Goal: Information Seeking & Learning: Learn about a topic

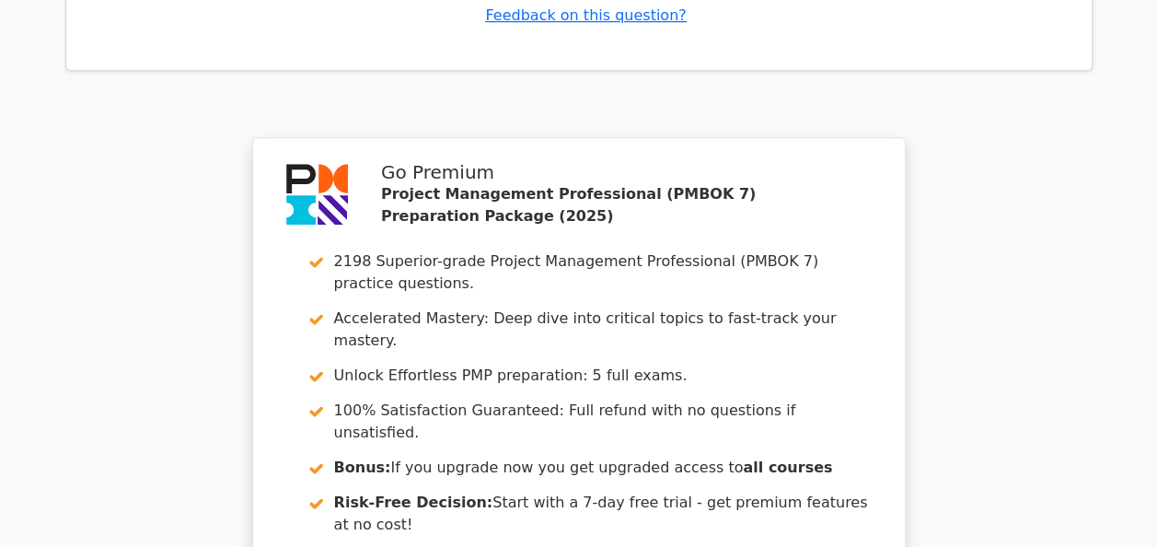
scroll to position [3904, 0]
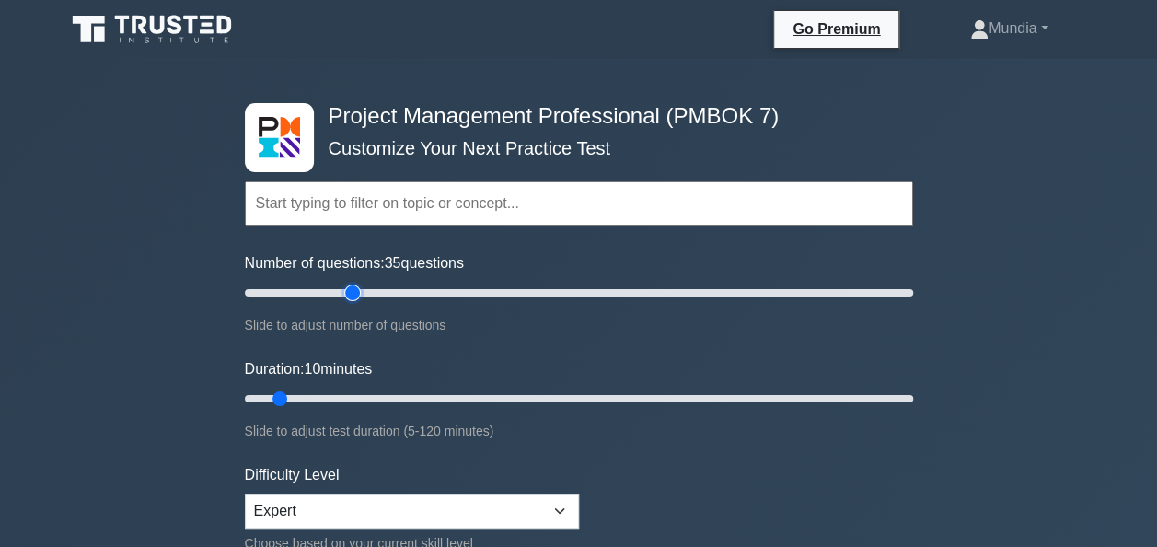
click at [348, 293] on input "Number of questions: 35 questions" at bounding box center [579, 293] width 668 height 22
click at [324, 293] on input "Number of questions: 25 questions" at bounding box center [579, 293] width 668 height 22
click at [350, 292] on input "Number of questions: 35 questions" at bounding box center [579, 293] width 668 height 22
type input "30"
click at [340, 289] on input "Number of questions: 30 questions" at bounding box center [579, 293] width 668 height 22
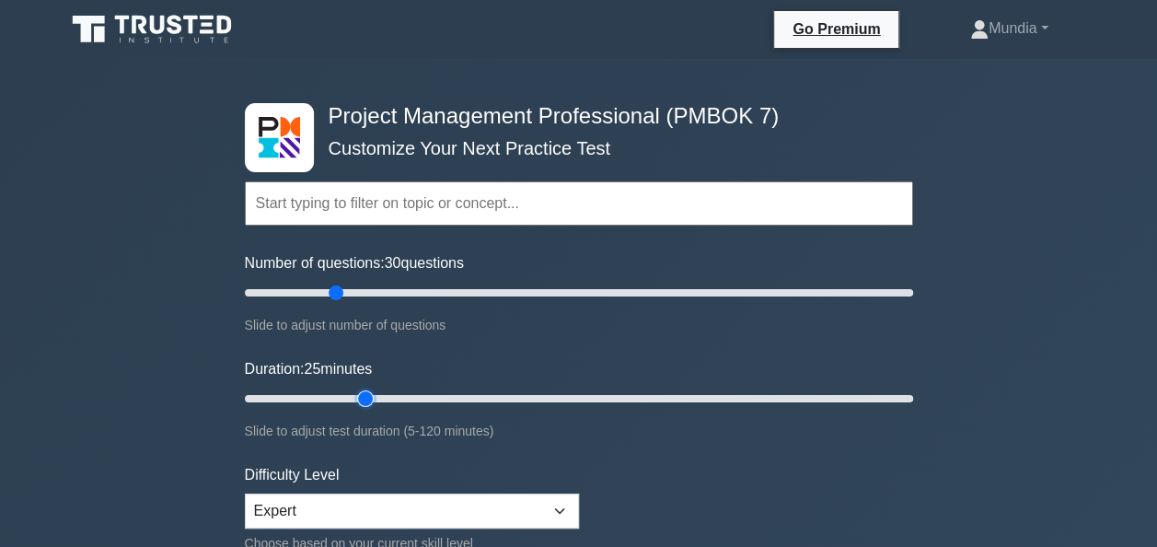
click at [366, 396] on input "Duration: 25 minutes" at bounding box center [579, 399] width 668 height 22
type input "30"
click at [392, 397] on input "Duration: 30 minutes" at bounding box center [579, 399] width 668 height 22
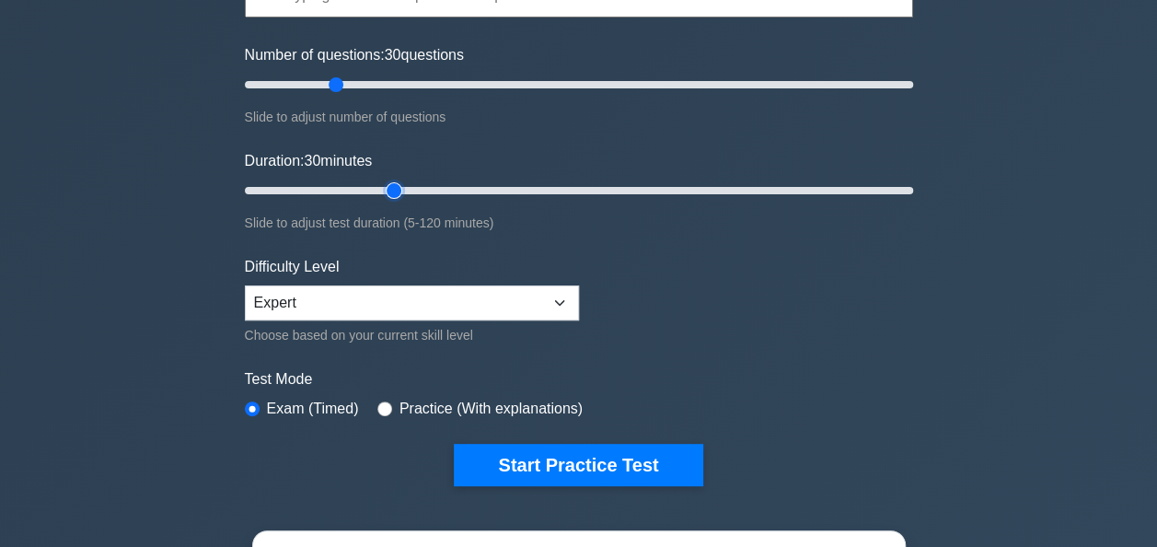
scroll to position [368, 0]
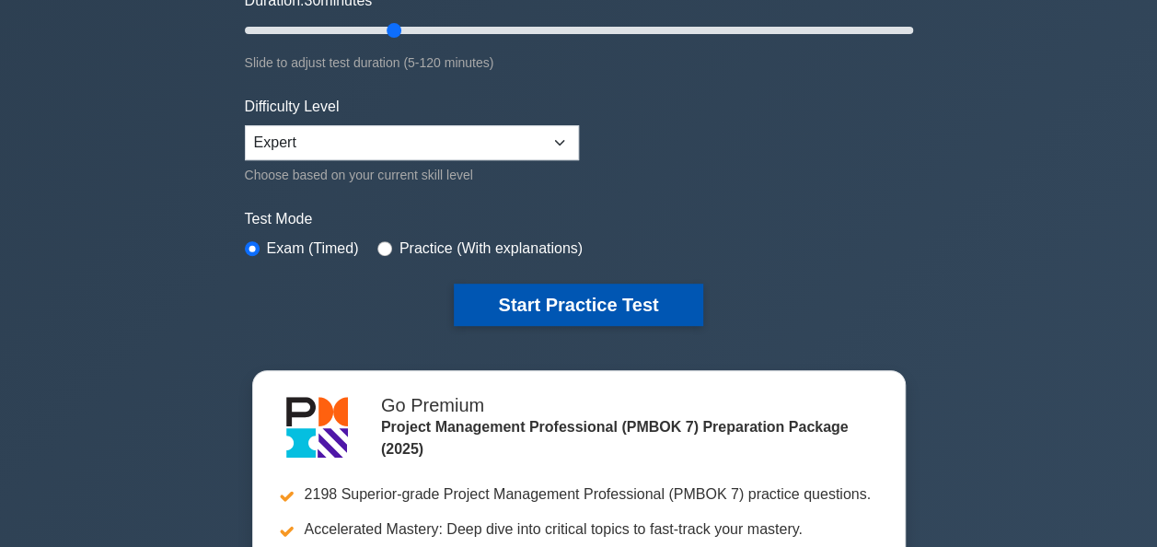
click at [575, 315] on button "Start Practice Test" at bounding box center [578, 305] width 249 height 42
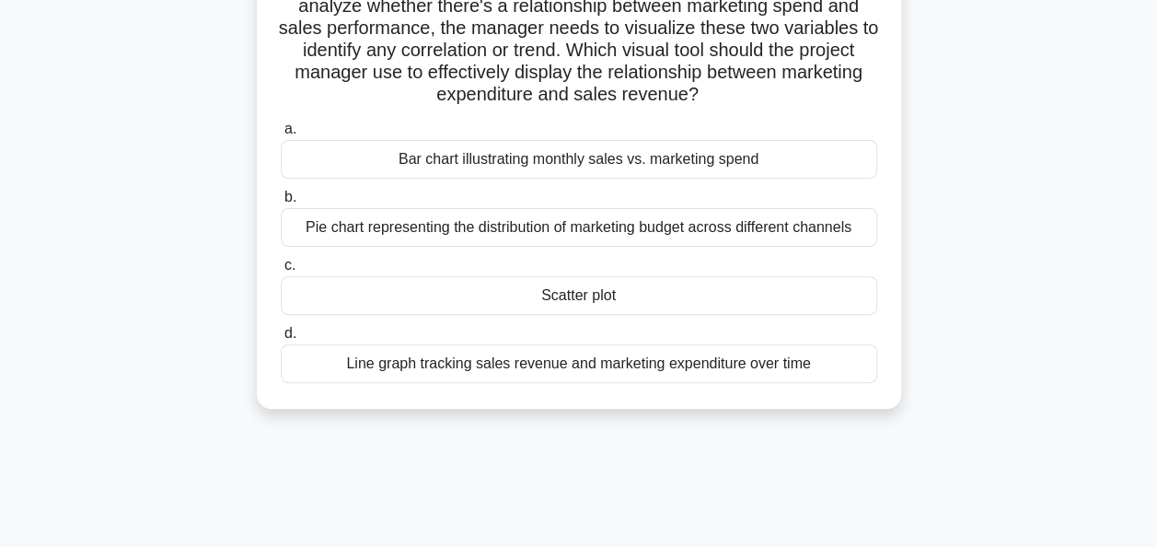
scroll to position [184, 0]
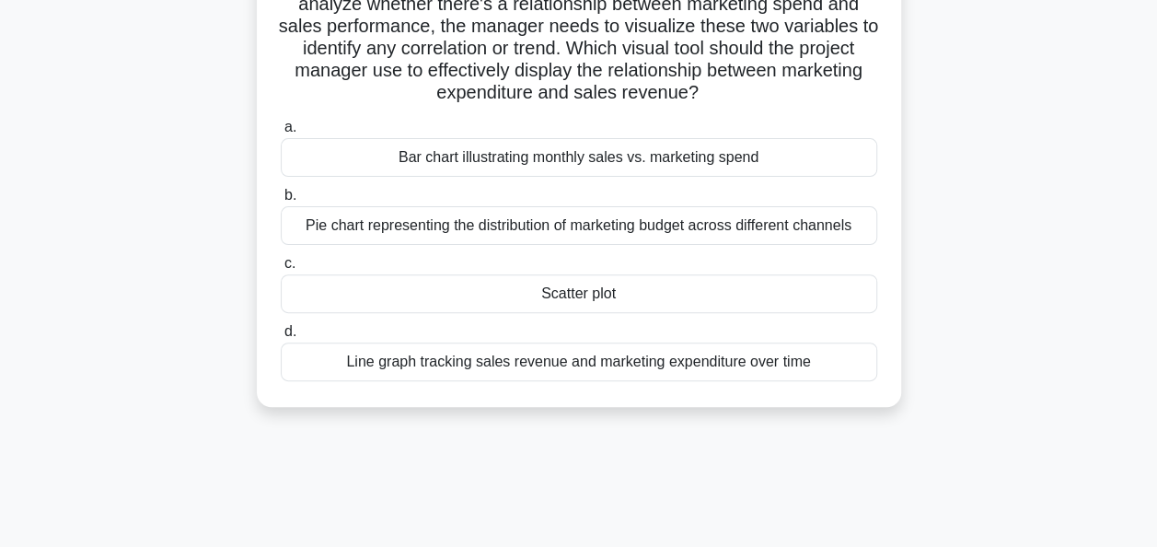
click at [597, 303] on div "Scatter plot" at bounding box center [579, 293] width 597 height 39
click at [281, 270] on input "c. Scatter plot" at bounding box center [281, 264] width 0 height 12
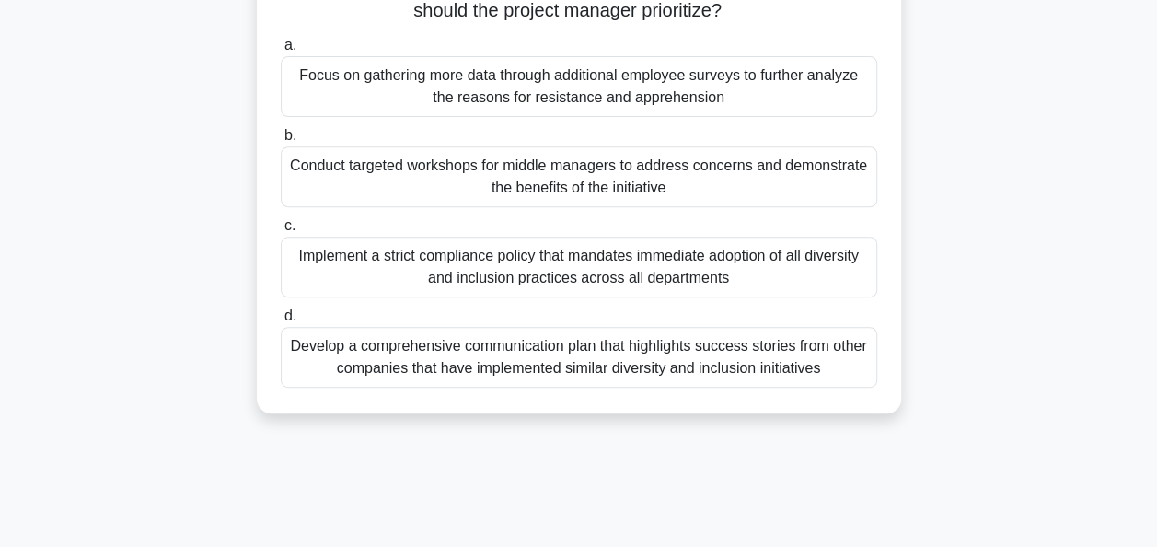
scroll to position [295, 0]
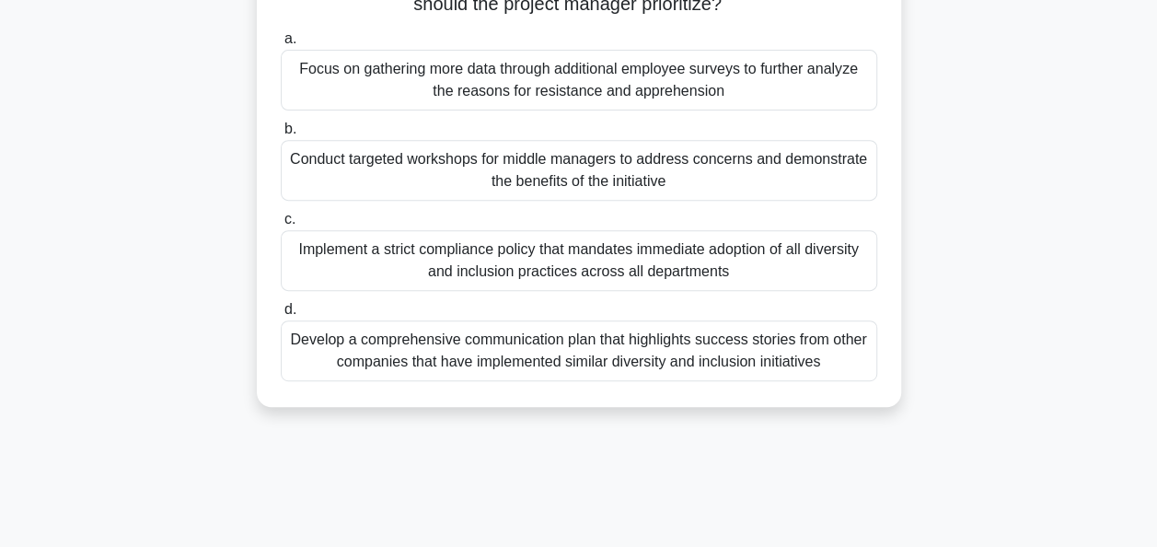
click at [527, 343] on div "Develop a comprehensive communication plan that highlights success stories from…" at bounding box center [579, 350] width 597 height 61
click at [281, 316] on input "d. Develop a comprehensive communication plan that highlights success stories f…" at bounding box center [281, 310] width 0 height 12
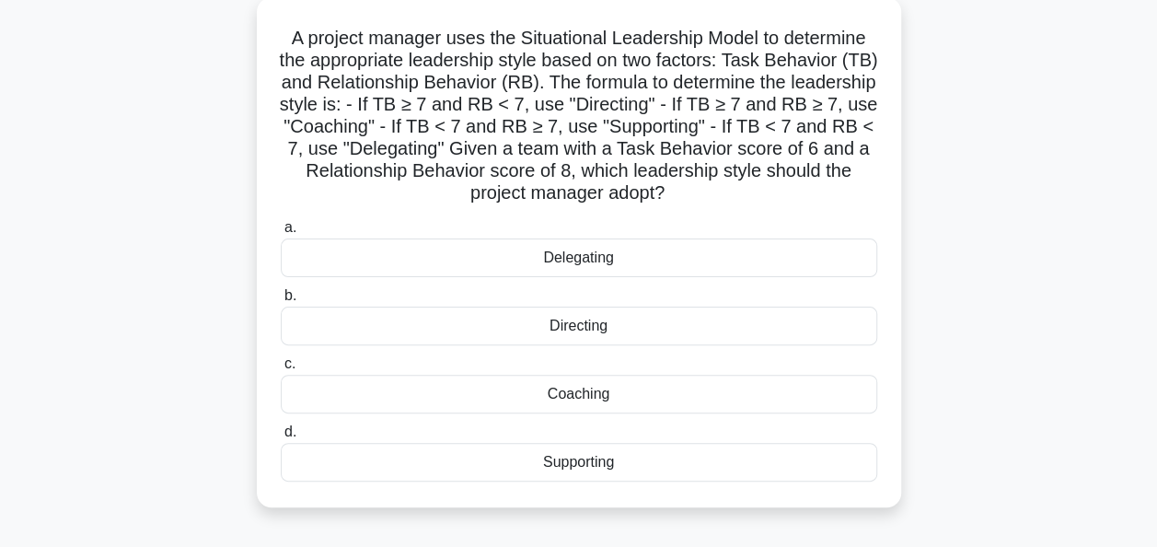
scroll to position [74, 0]
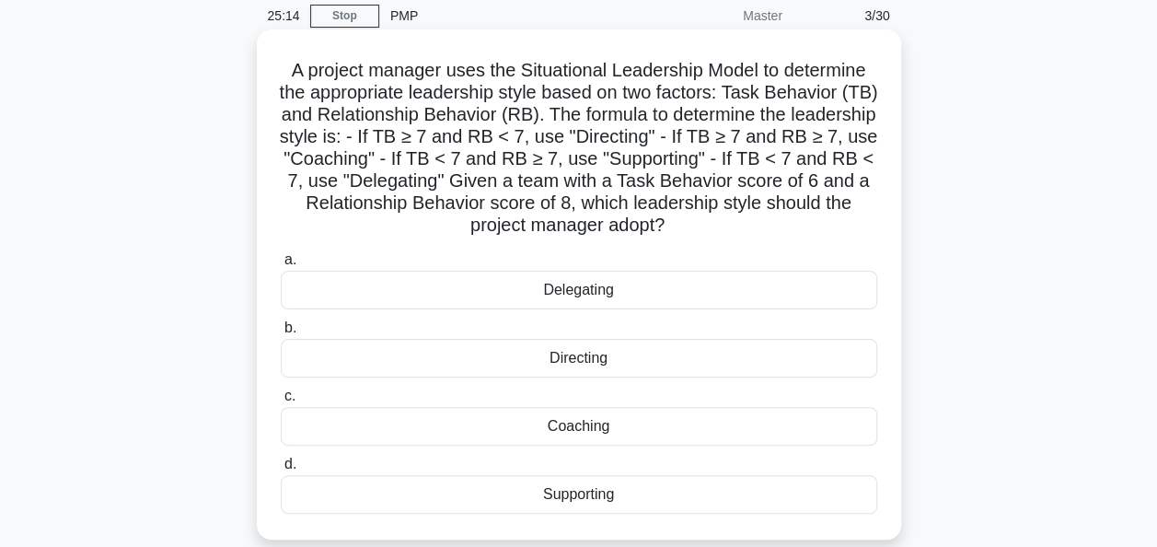
click at [560, 431] on div "Coaching" at bounding box center [579, 426] width 597 height 39
click at [281, 402] on input "c. Coaching" at bounding box center [281, 396] width 0 height 12
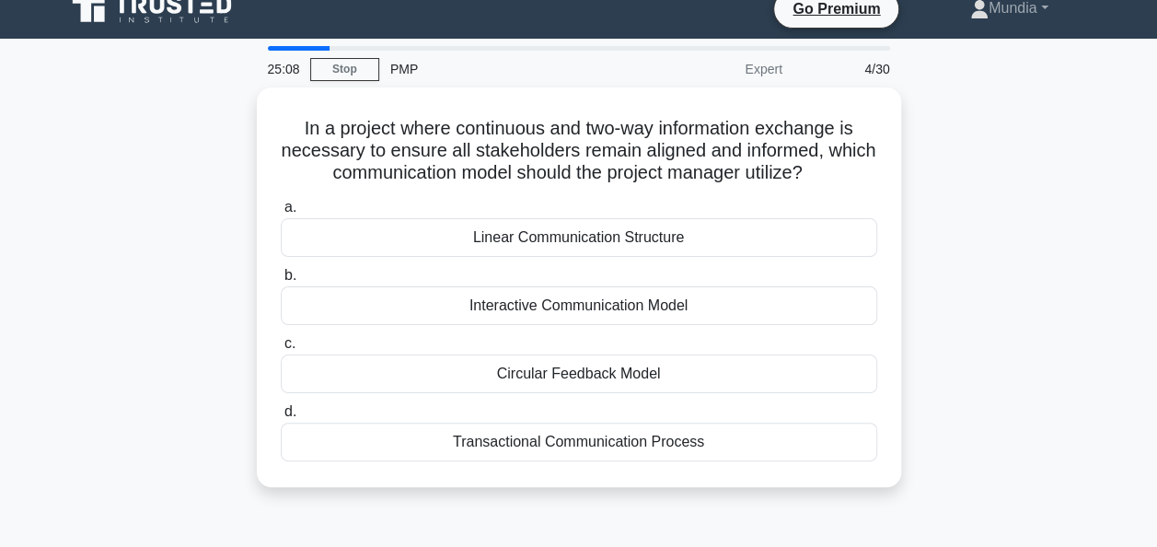
scroll to position [0, 0]
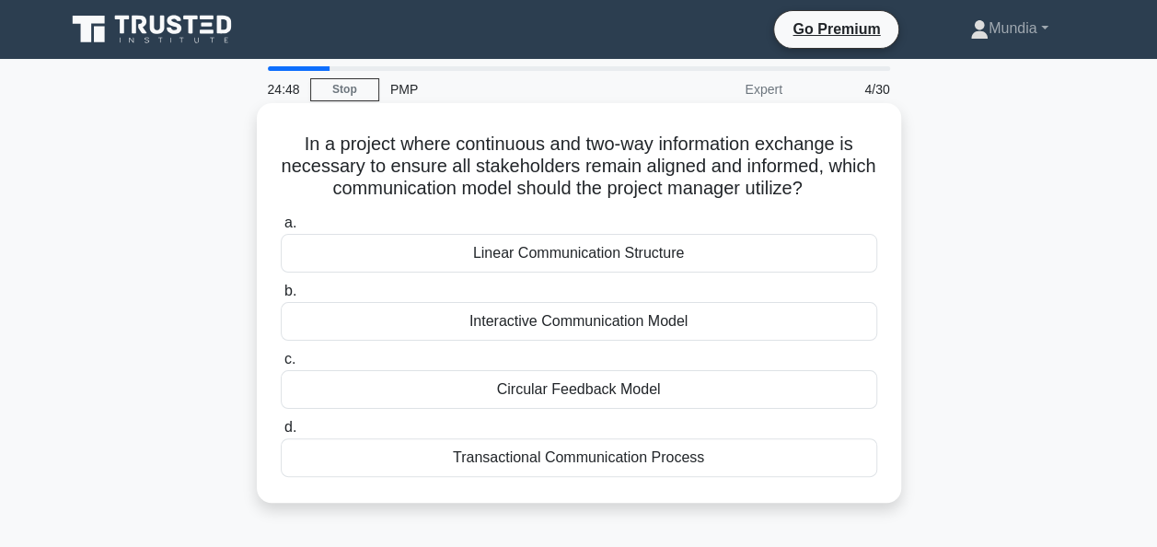
click at [595, 327] on div "Interactive Communication Model" at bounding box center [579, 321] width 597 height 39
click at [281, 297] on input "b. Interactive Communication Model" at bounding box center [281, 291] width 0 height 12
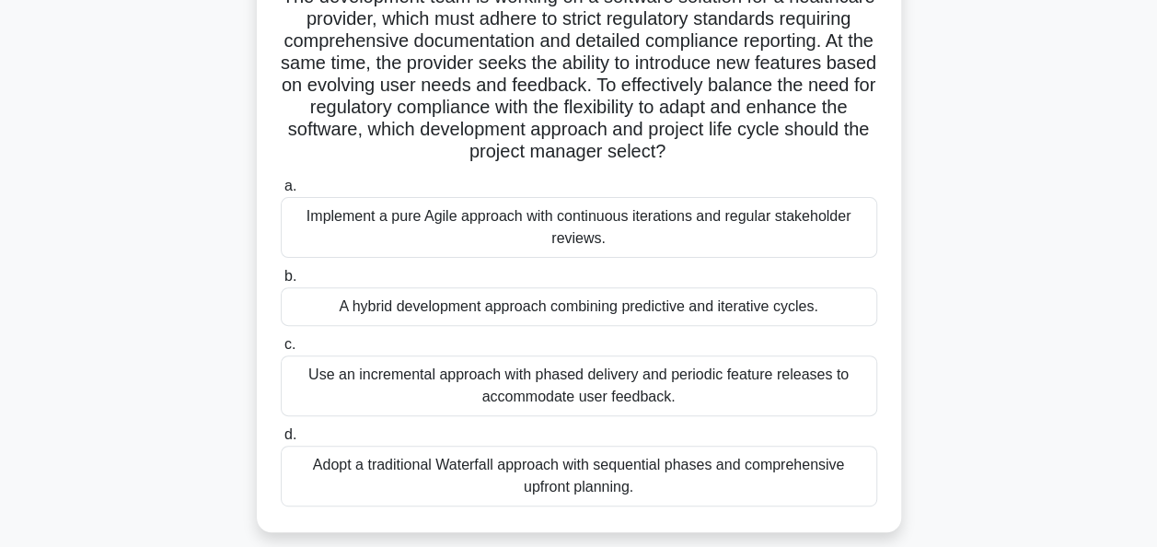
scroll to position [184, 0]
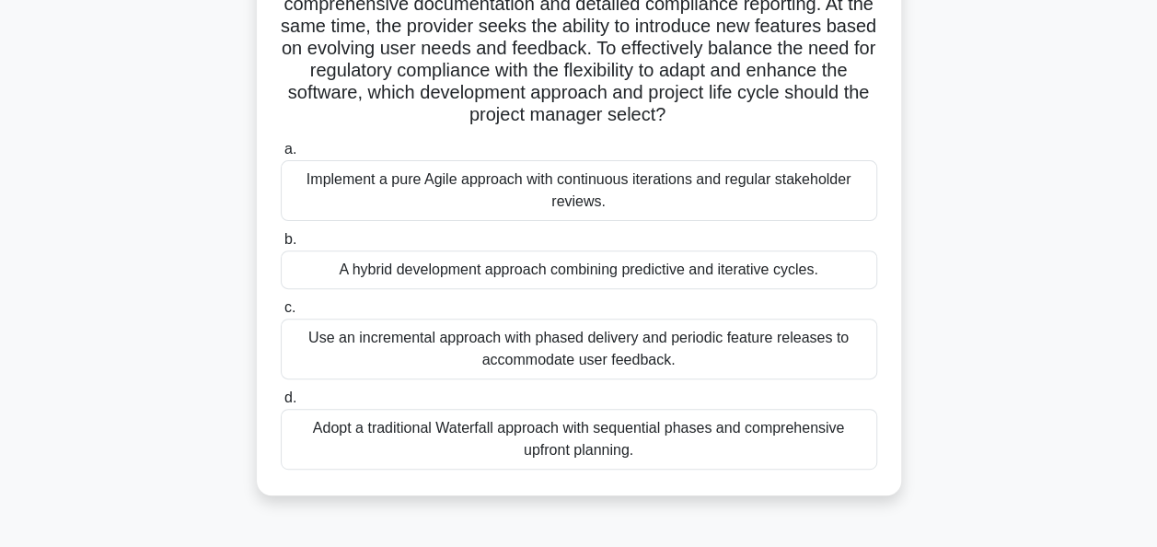
click at [499, 274] on div "A hybrid development approach combining predictive and iterative cycles." at bounding box center [579, 269] width 597 height 39
click at [281, 246] on input "b. A hybrid development approach combining predictive and iterative cycles." at bounding box center [281, 240] width 0 height 12
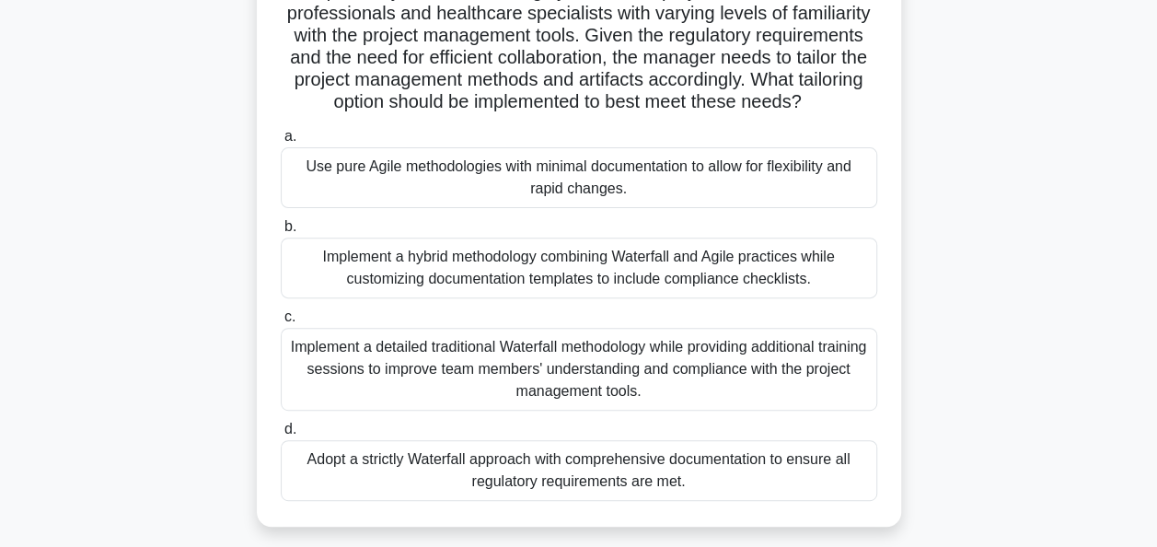
scroll to position [221, 0]
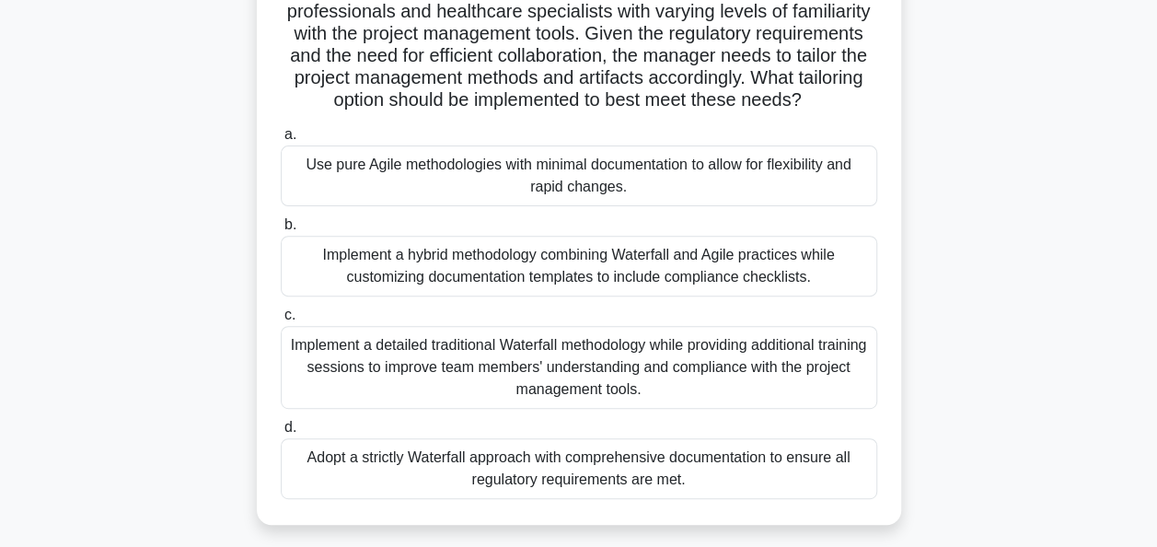
click at [488, 390] on div "Implement a detailed traditional Waterfall methodology while providing addition…" at bounding box center [579, 367] width 597 height 83
click at [281, 321] on input "c. Implement a detailed traditional Waterfall methodology while providing addit…" at bounding box center [281, 315] width 0 height 12
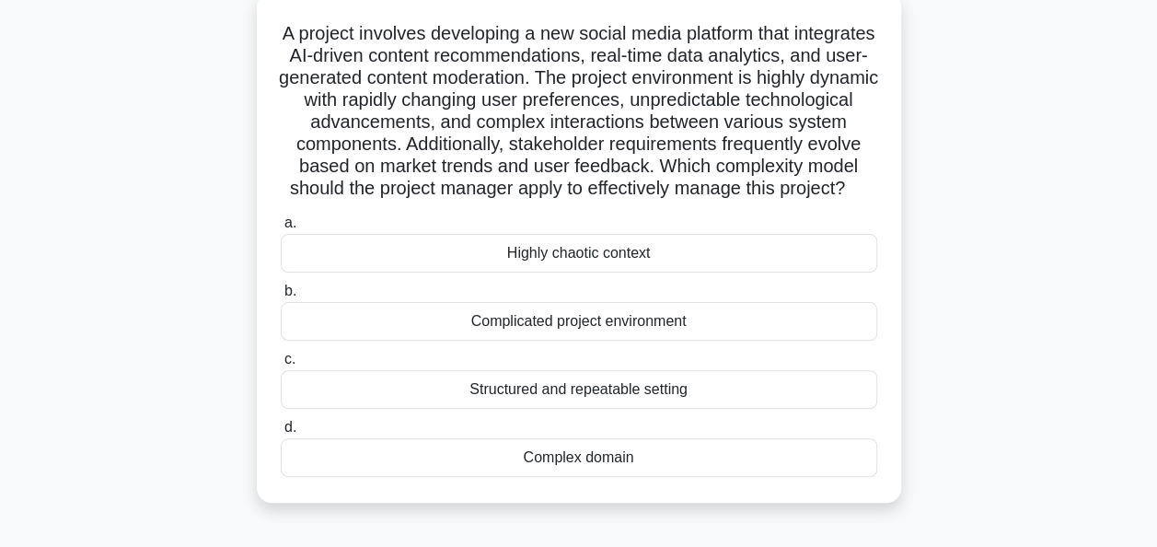
scroll to position [147, 0]
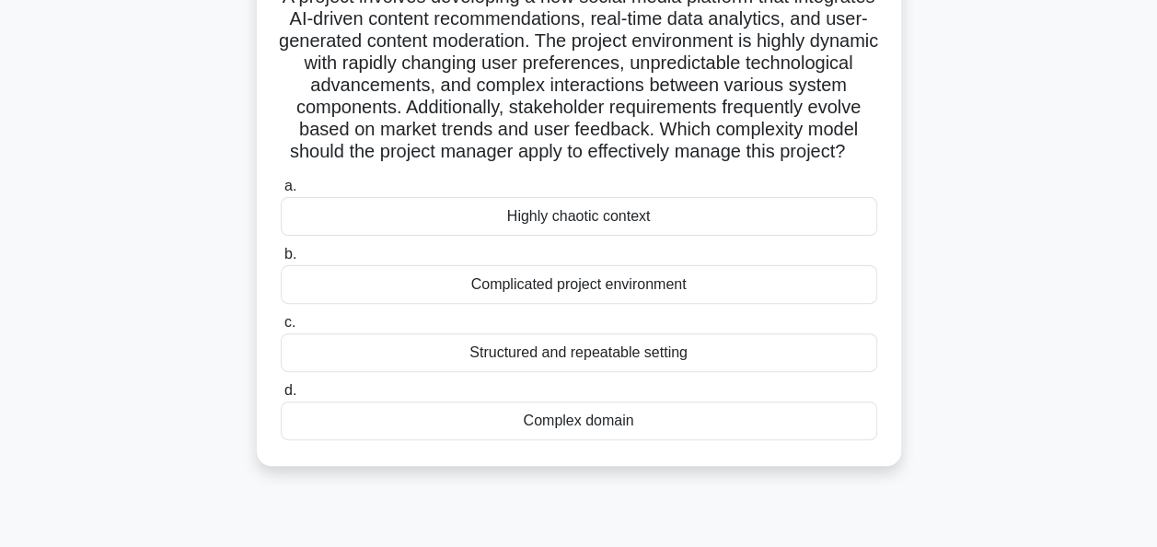
click at [564, 440] on div "Complex domain" at bounding box center [579, 420] width 597 height 39
click at [281, 397] on input "d. Complex domain" at bounding box center [281, 391] width 0 height 12
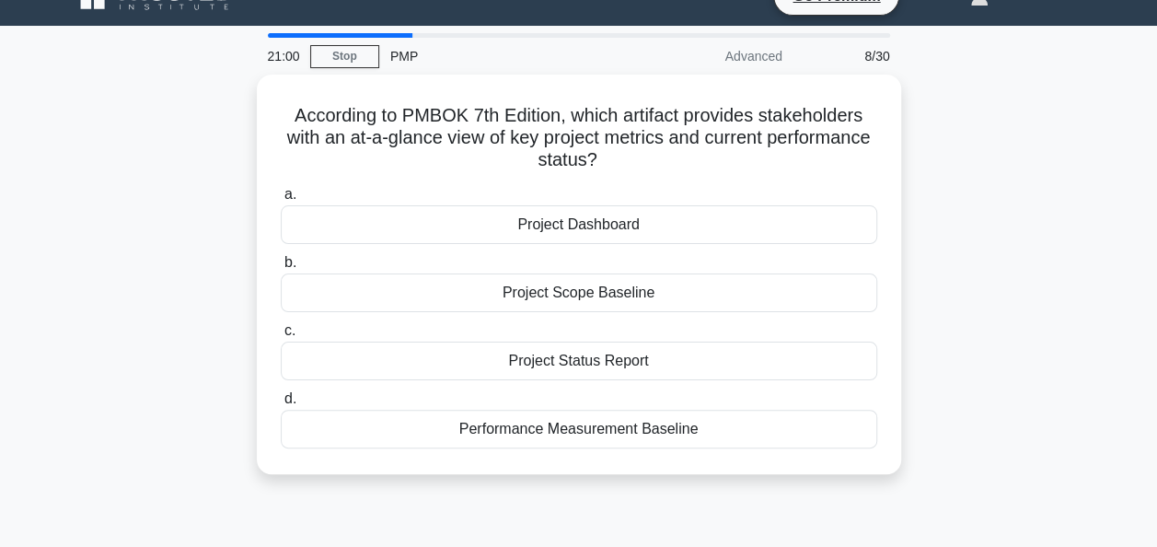
scroll to position [37, 0]
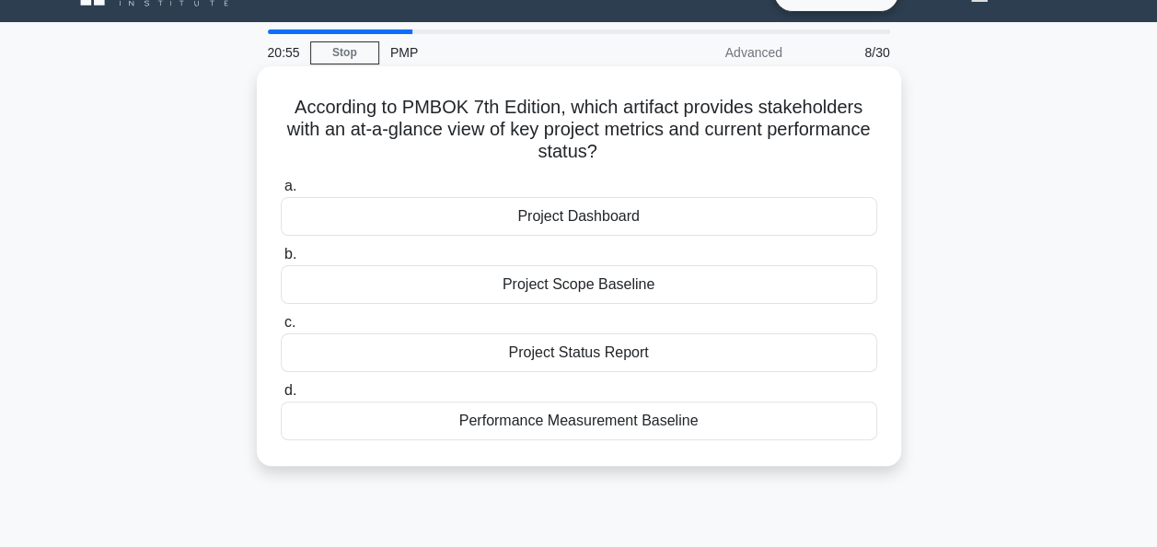
click at [592, 223] on div "Project Dashboard" at bounding box center [579, 216] width 597 height 39
click at [281, 192] on input "a. Project Dashboard" at bounding box center [281, 186] width 0 height 12
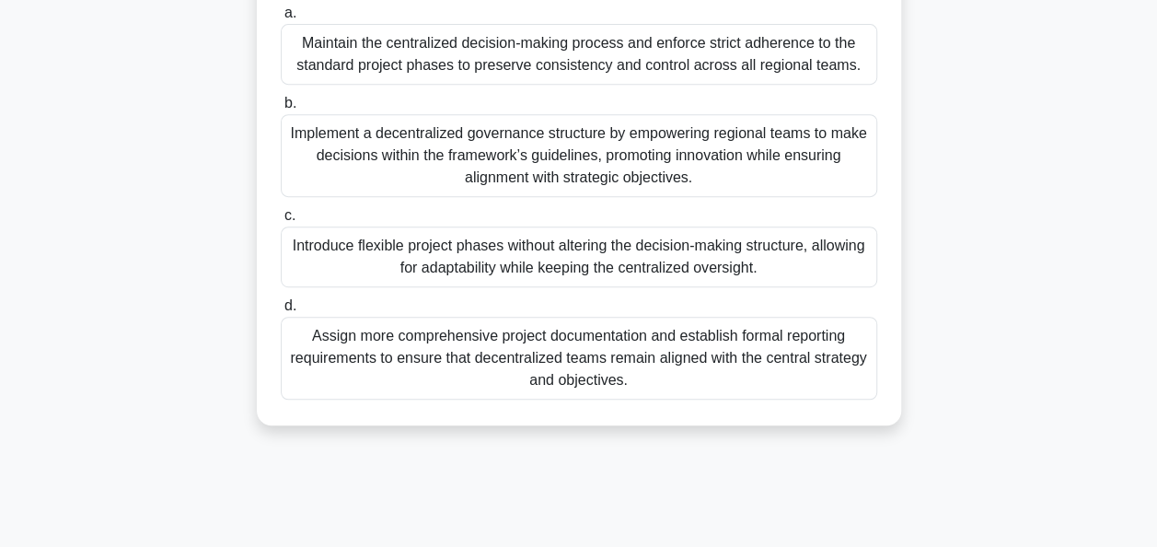
scroll to position [368, 0]
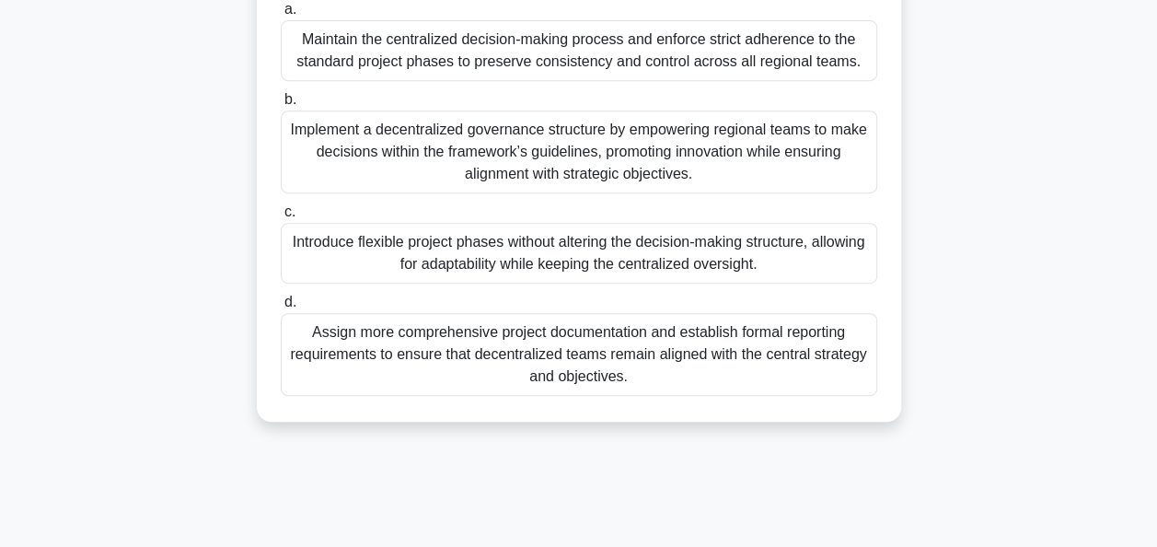
click at [606, 173] on div "Implement a decentralized governance structure by empowering regional teams to …" at bounding box center [579, 151] width 597 height 83
click at [281, 106] on input "b. Implement a decentralized governance structure by empowering regional teams …" at bounding box center [281, 100] width 0 height 12
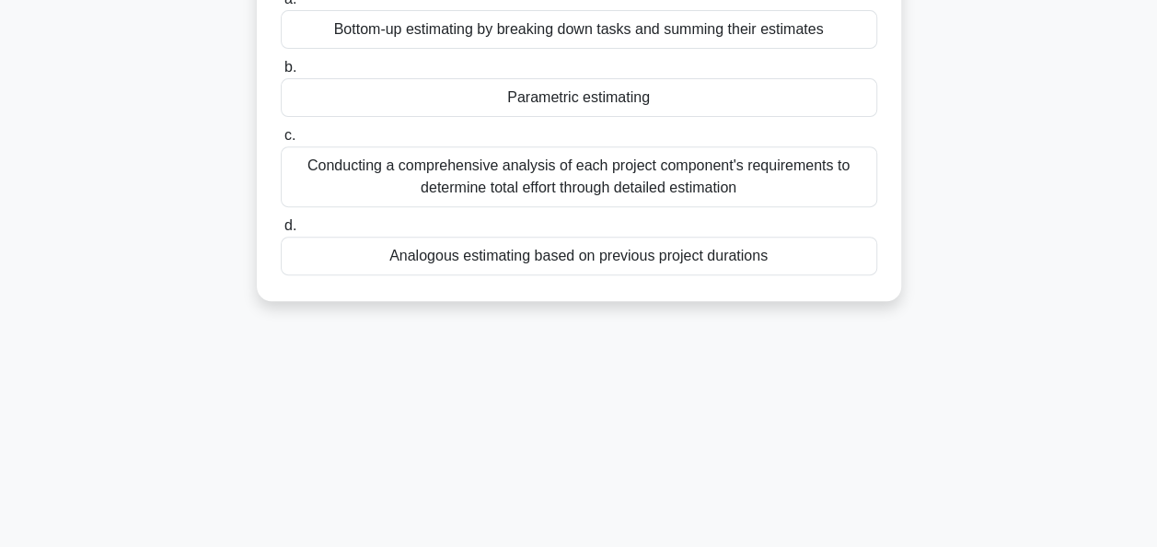
scroll to position [331, 0]
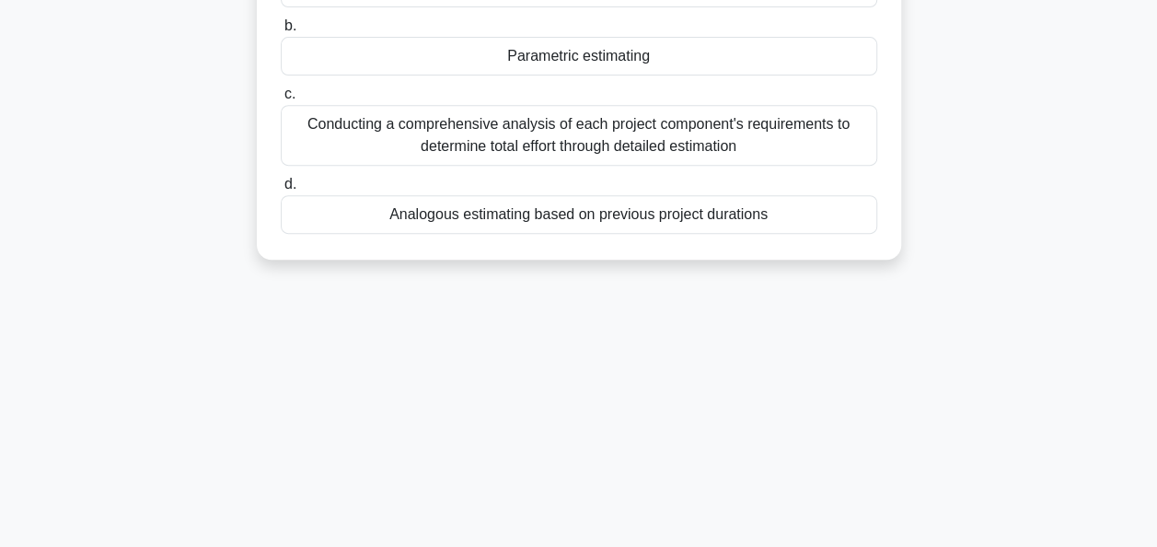
click at [597, 217] on div "Analogous estimating based on previous project durations" at bounding box center [579, 214] width 597 height 39
click at [281, 191] on input "d. Analogous estimating based on previous project durations" at bounding box center [281, 185] width 0 height 12
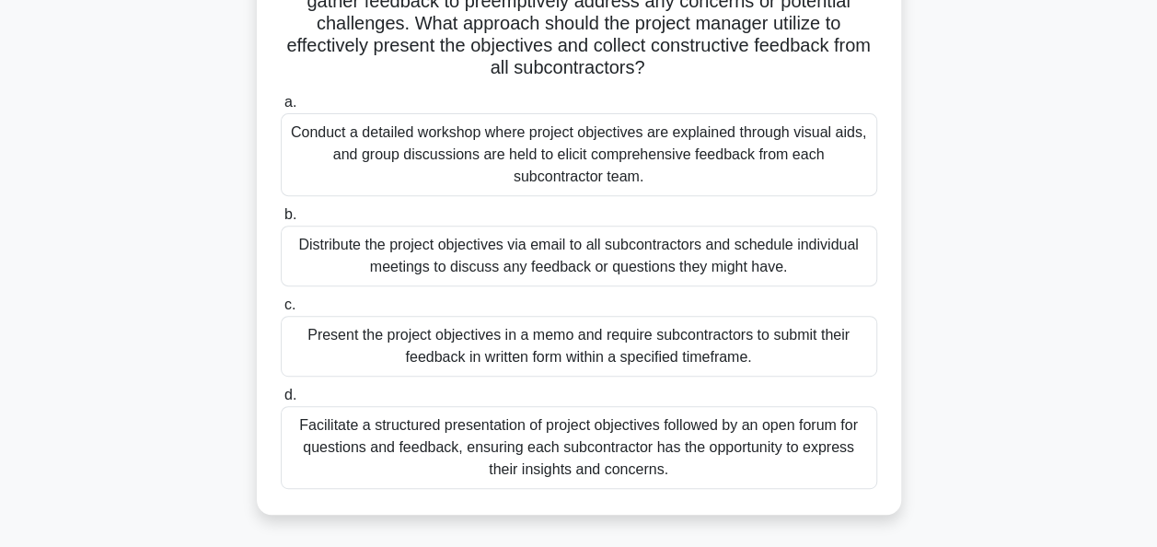
scroll to position [295, 0]
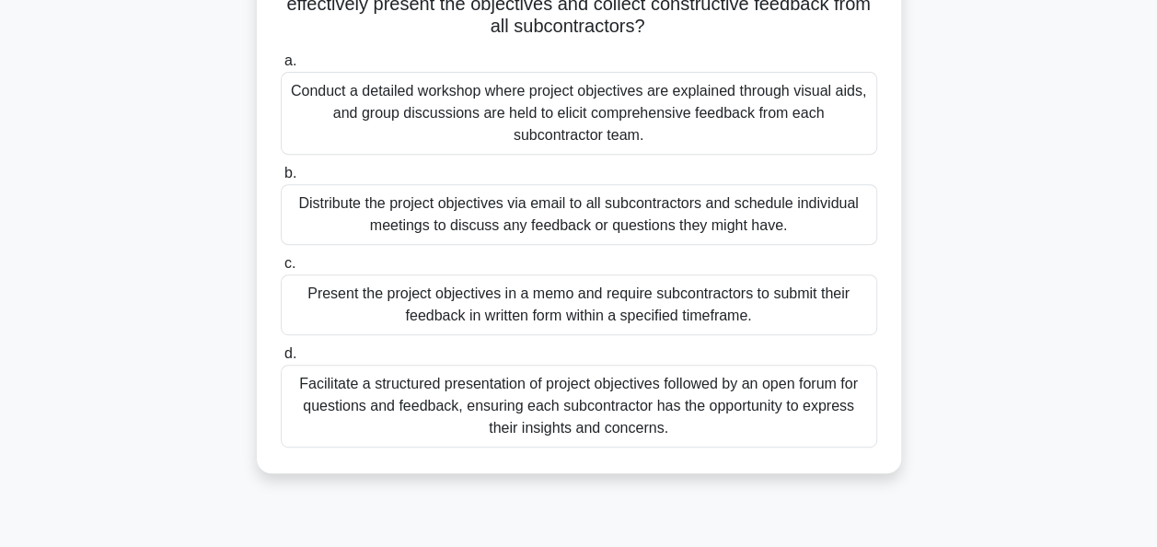
click at [567, 407] on div "Facilitate a structured presentation of project objectives followed by an open …" at bounding box center [579, 406] width 597 height 83
click at [281, 360] on input "d. Facilitate a structured presentation of project objectives followed by an op…" at bounding box center [281, 354] width 0 height 12
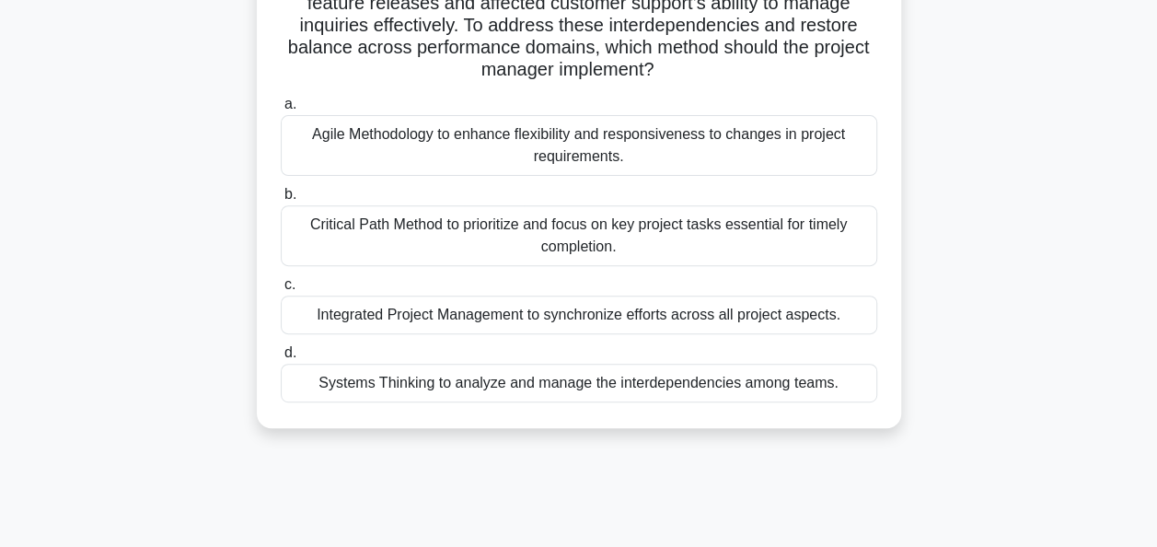
scroll to position [258, 0]
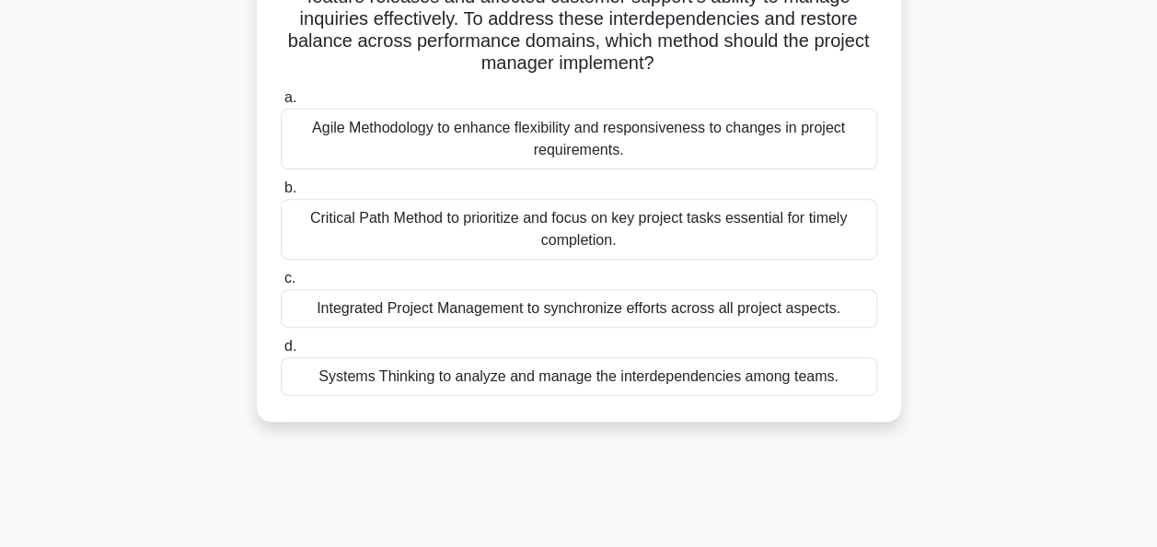
click at [565, 379] on div "Systems Thinking to analyze and manage the interdependencies among teams." at bounding box center [579, 376] width 597 height 39
click at [281, 353] on input "d. Systems Thinking to analyze and manage the interdependencies among teams." at bounding box center [281, 347] width 0 height 12
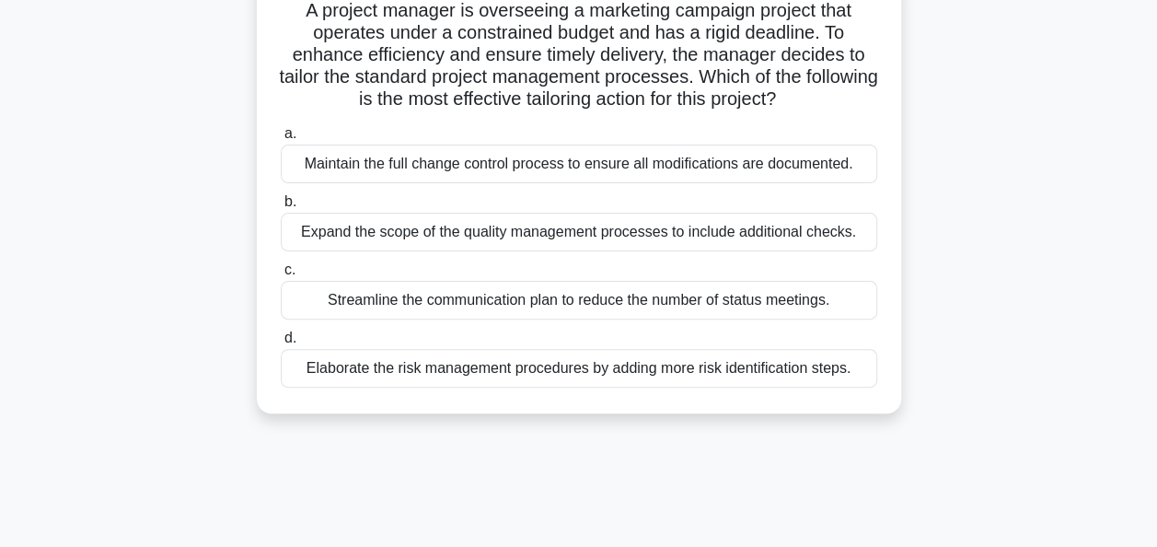
scroll to position [110, 0]
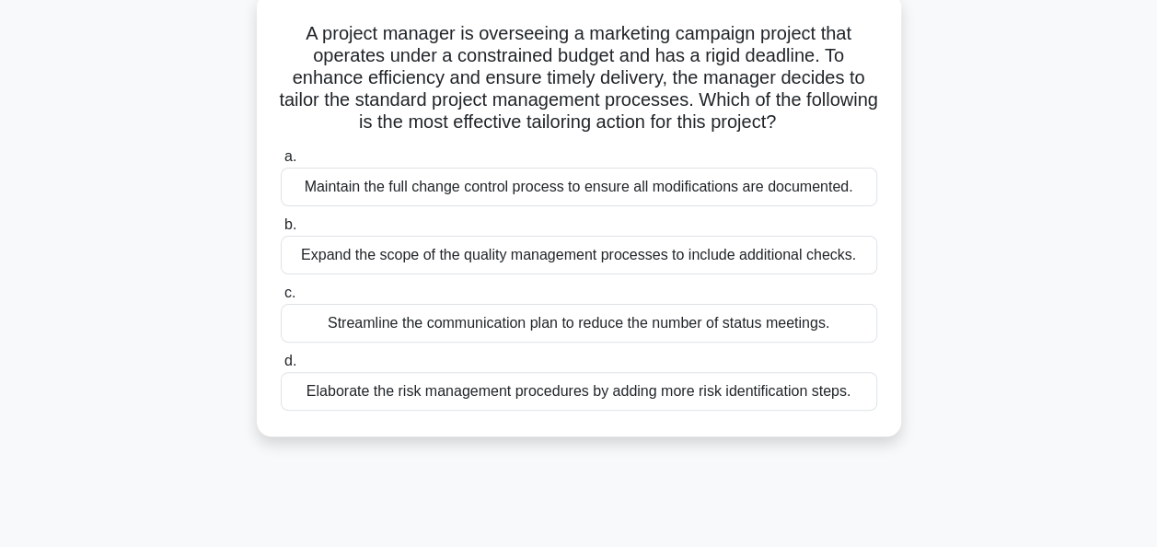
click at [540, 194] on div "Maintain the full change control process to ensure all modifications are docume…" at bounding box center [579, 187] width 597 height 39
click at [281, 163] on input "a. Maintain the full change control process to ensure all modifications are doc…" at bounding box center [281, 157] width 0 height 12
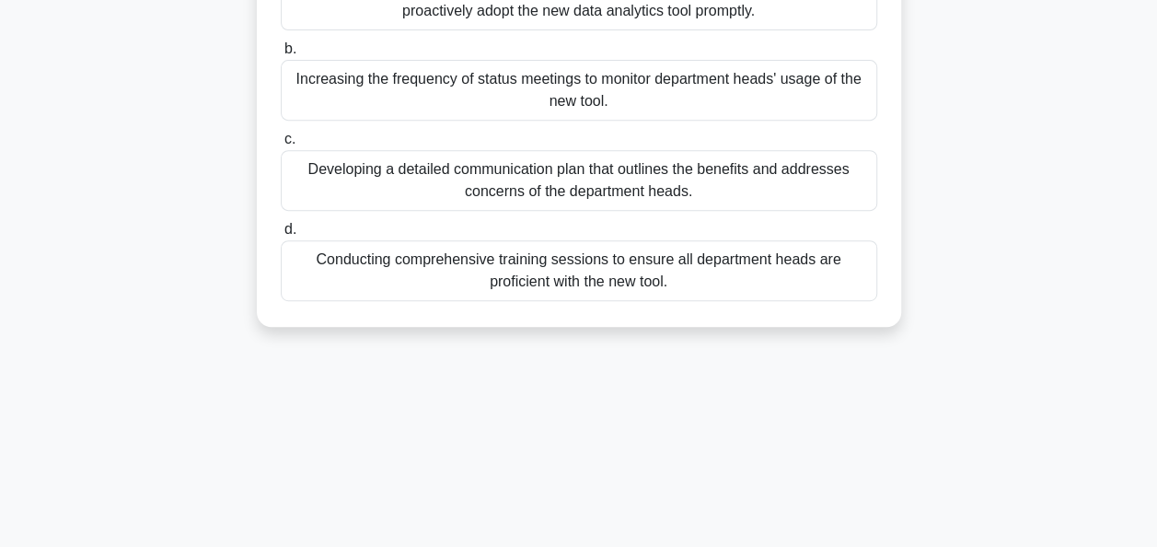
scroll to position [368, 0]
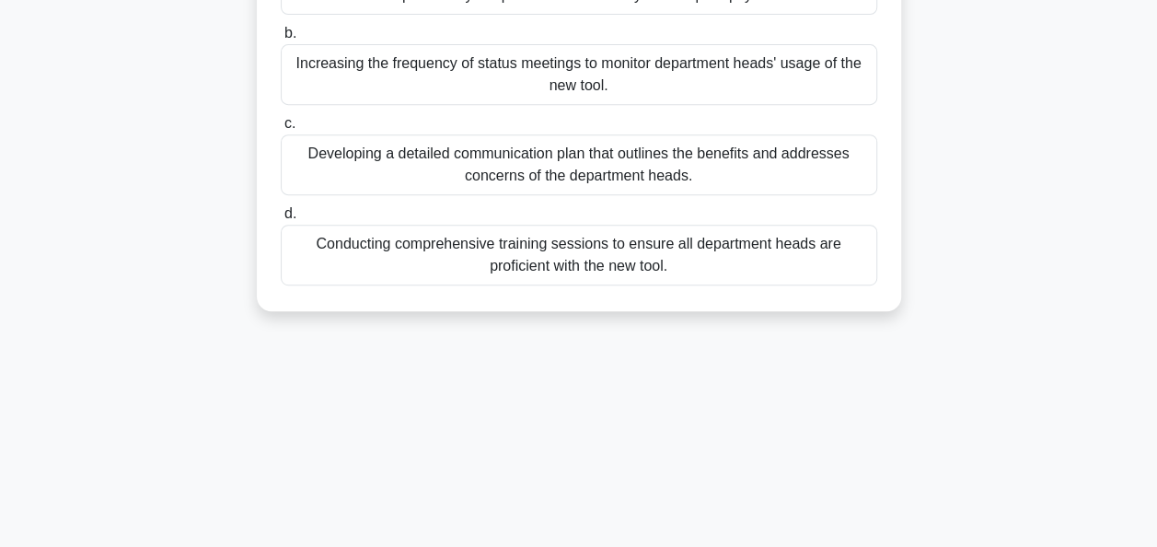
click at [660, 182] on div "Developing a detailed communication plan that outlines the benefits and address…" at bounding box center [579, 164] width 597 height 61
click at [281, 130] on input "c. Developing a detailed communication plan that outlines the benefits and addr…" at bounding box center [281, 124] width 0 height 12
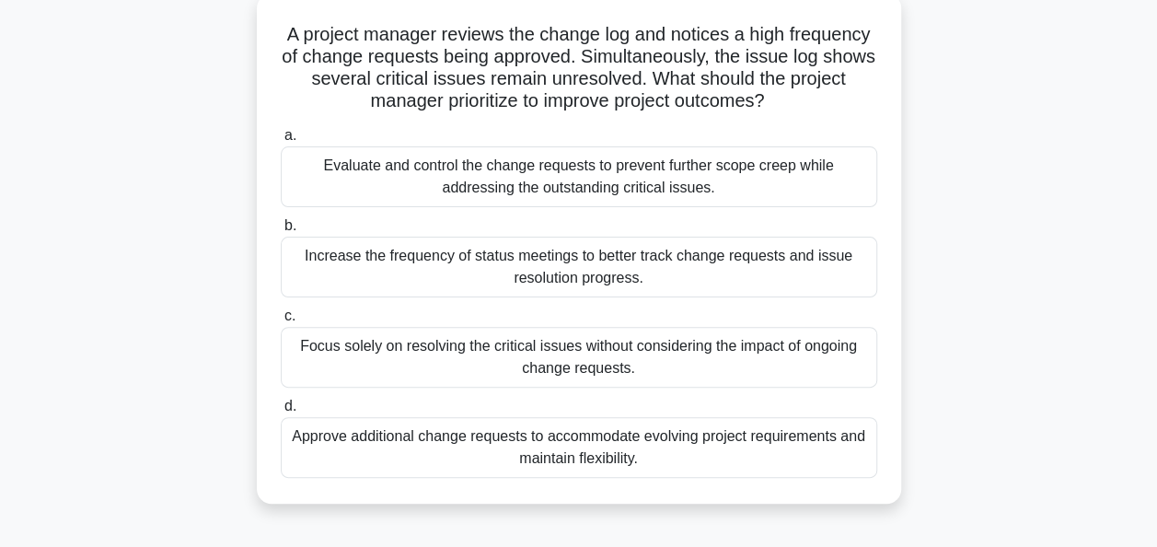
scroll to position [110, 0]
click at [567, 175] on div "Evaluate and control the change requests to prevent further scope creep while a…" at bounding box center [579, 175] width 597 height 61
click at [281, 141] on input "a. Evaluate and control the change requests to prevent further scope creep whil…" at bounding box center [281, 135] width 0 height 12
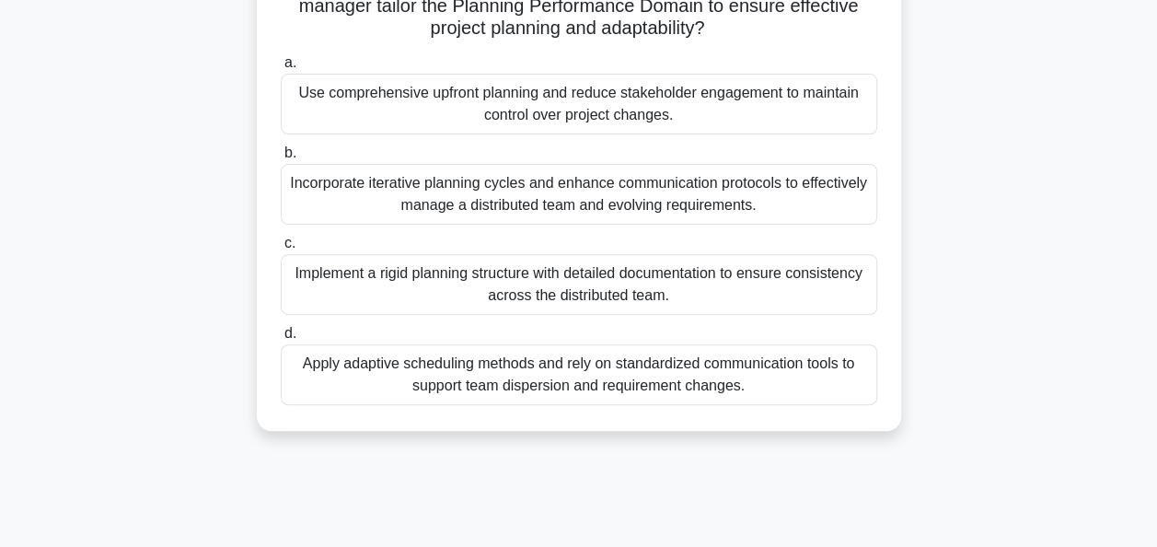
scroll to position [184, 0]
click at [543, 209] on div "Incorporate iterative planning cycles and enhance communication protocols to ef…" at bounding box center [579, 192] width 597 height 61
click at [281, 157] on input "b. Incorporate iterative planning cycles and enhance communication protocols to…" at bounding box center [281, 151] width 0 height 12
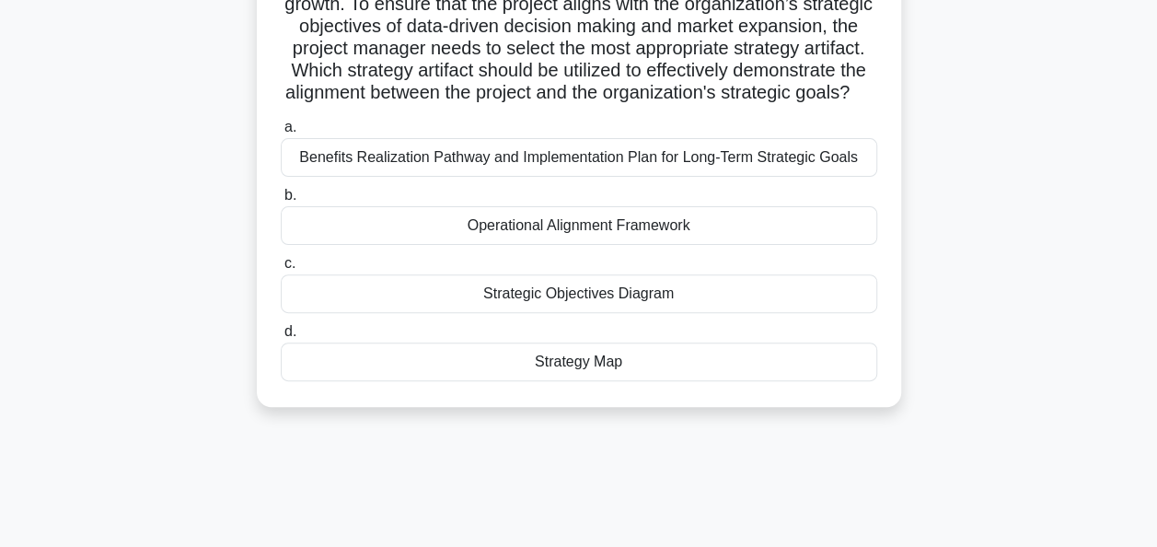
click at [529, 177] on div "Benefits Realization Pathway and Implementation Plan for Long-Term Strategic Go…" at bounding box center [579, 157] width 597 height 39
click at [281, 134] on input "a. Benefits Realization Pathway and Implementation Plan for Long-Term Strategic…" at bounding box center [281, 128] width 0 height 12
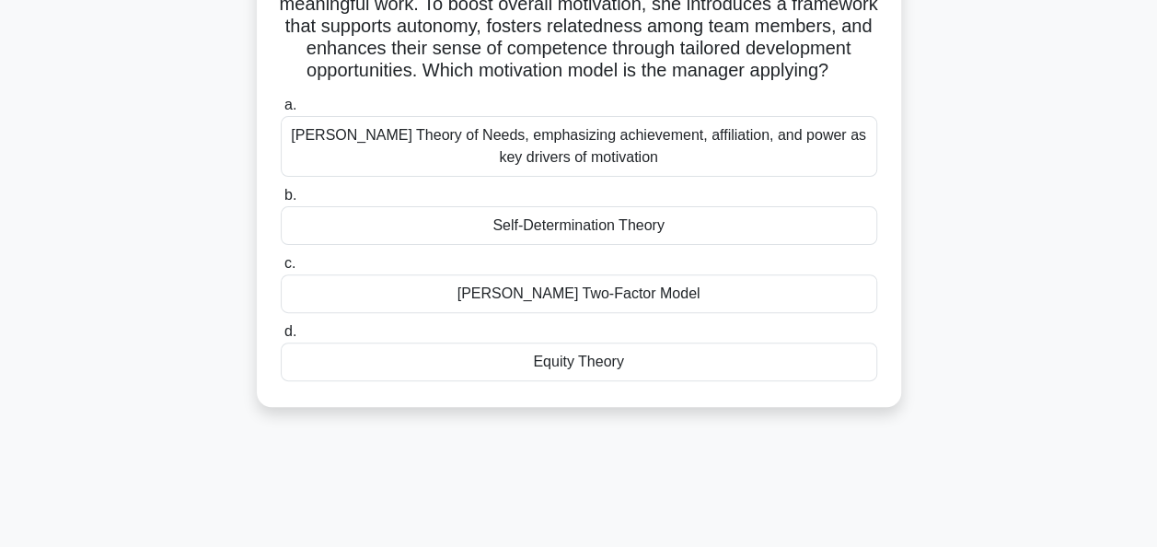
click at [543, 313] on div "Herzberg's Two-Factor Model" at bounding box center [579, 293] width 597 height 39
click at [281, 270] on input "c. Herzberg's Two-Factor Model" at bounding box center [281, 264] width 0 height 12
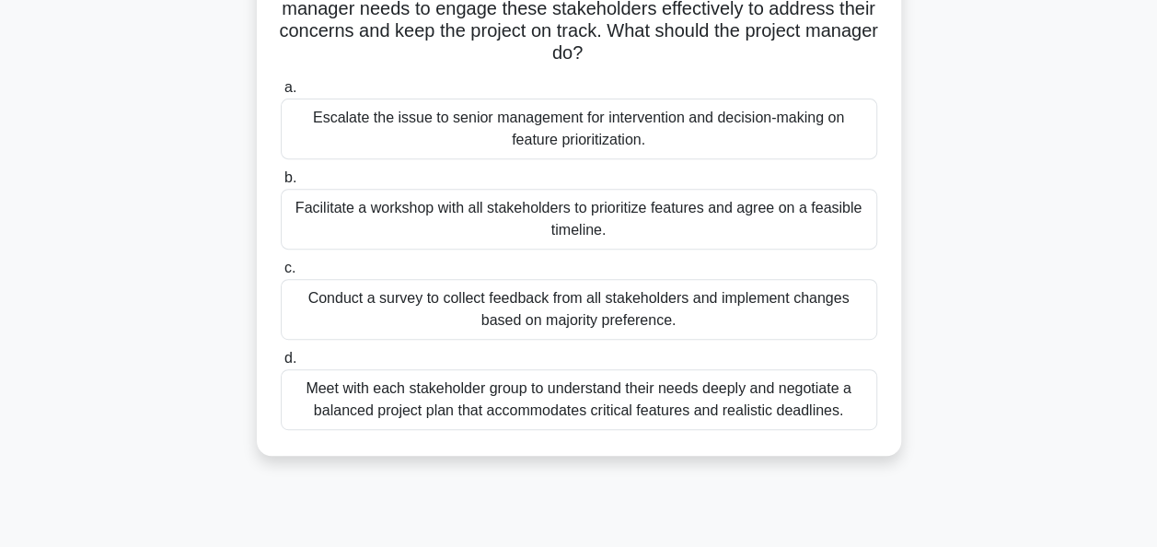
scroll to position [258, 0]
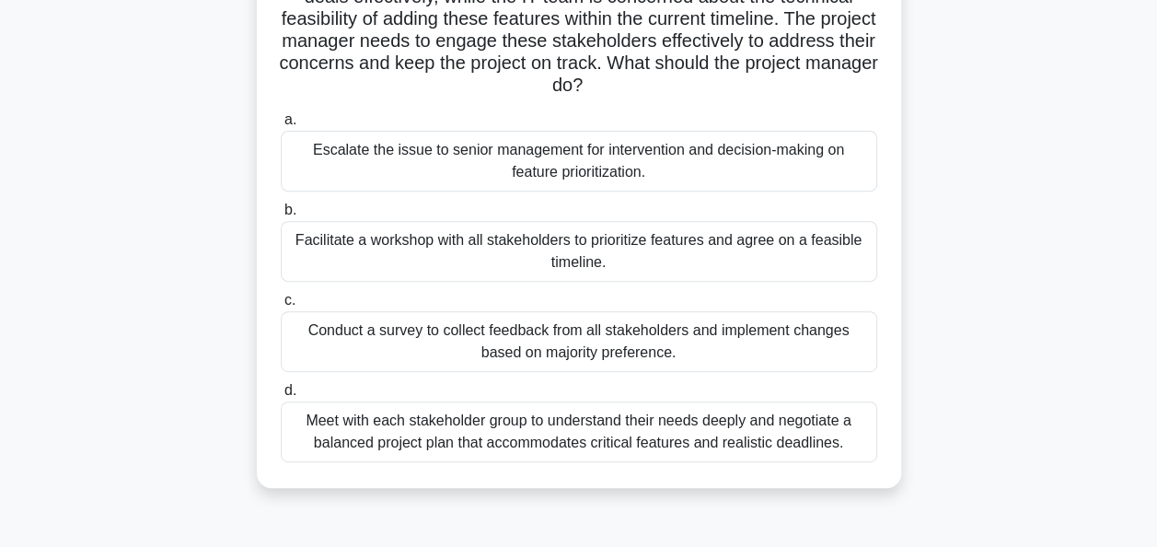
click at [586, 244] on div "Facilitate a workshop with all stakeholders to prioritize features and agree on…" at bounding box center [579, 251] width 597 height 61
click at [281, 216] on input "b. Facilitate a workshop with all stakeholders to prioritize features and agree…" at bounding box center [281, 210] width 0 height 12
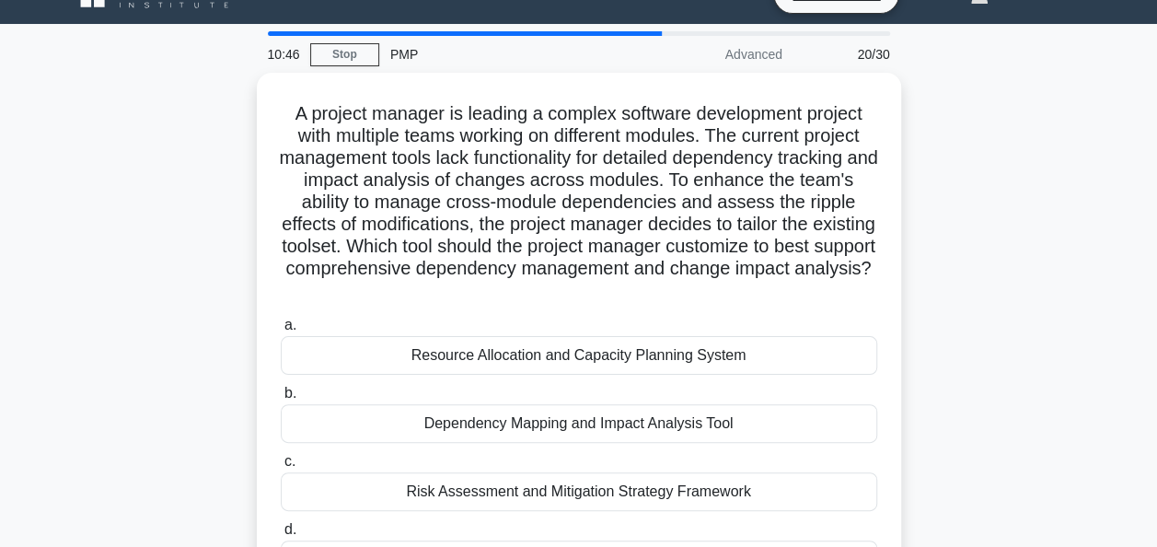
scroll to position [37, 0]
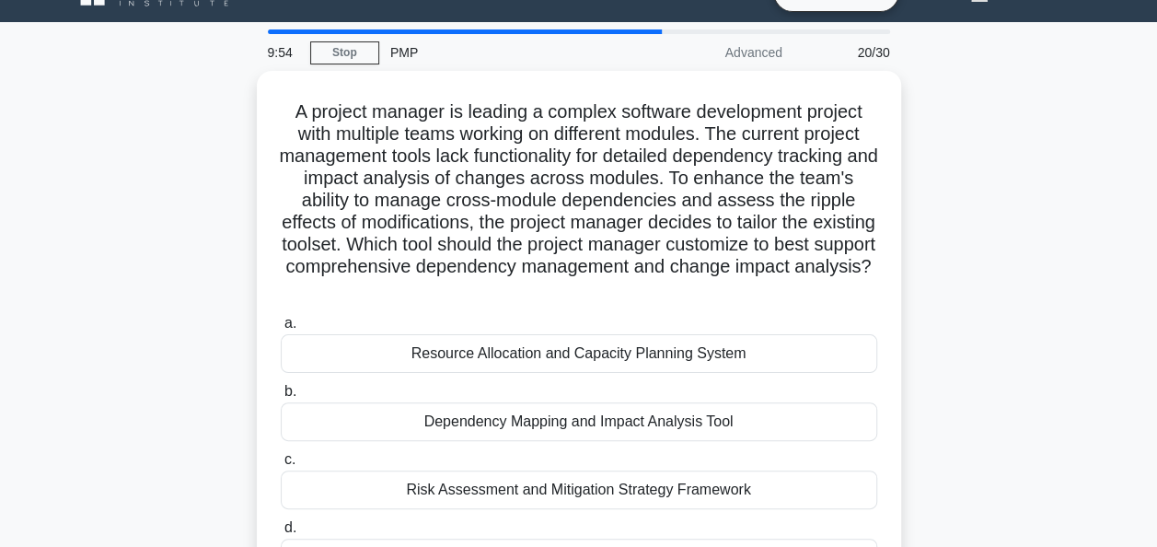
click at [1035, 353] on div "A project manager is leading a complex software development project with multip…" at bounding box center [579, 359] width 1050 height 576
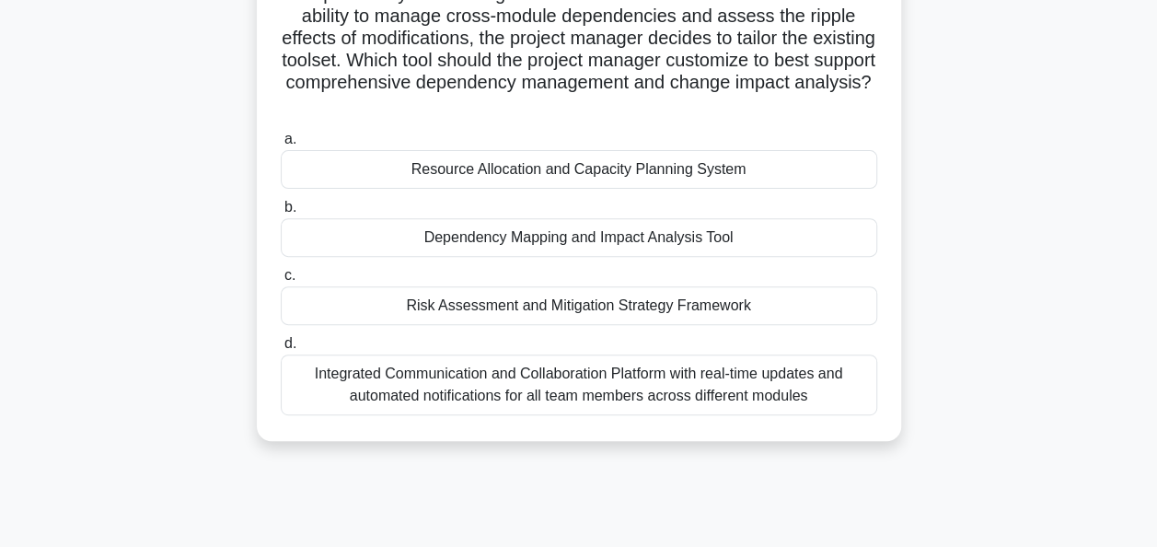
scroll to position [184, 0]
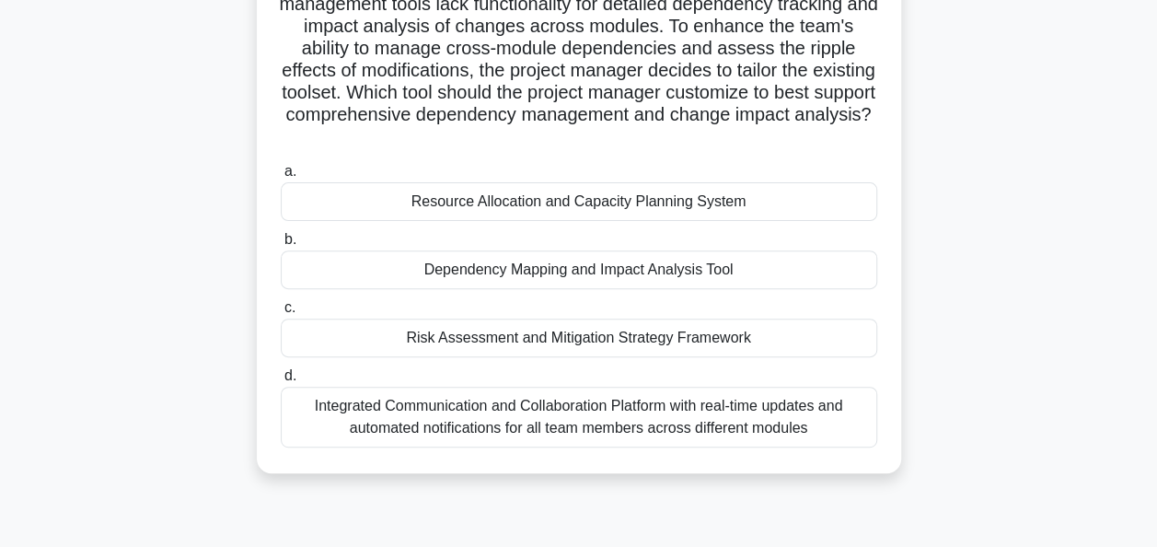
click at [617, 265] on div "Dependency Mapping and Impact Analysis Tool" at bounding box center [579, 269] width 597 height 39
click at [281, 246] on input "b. Dependency Mapping and Impact Analysis Tool" at bounding box center [281, 240] width 0 height 12
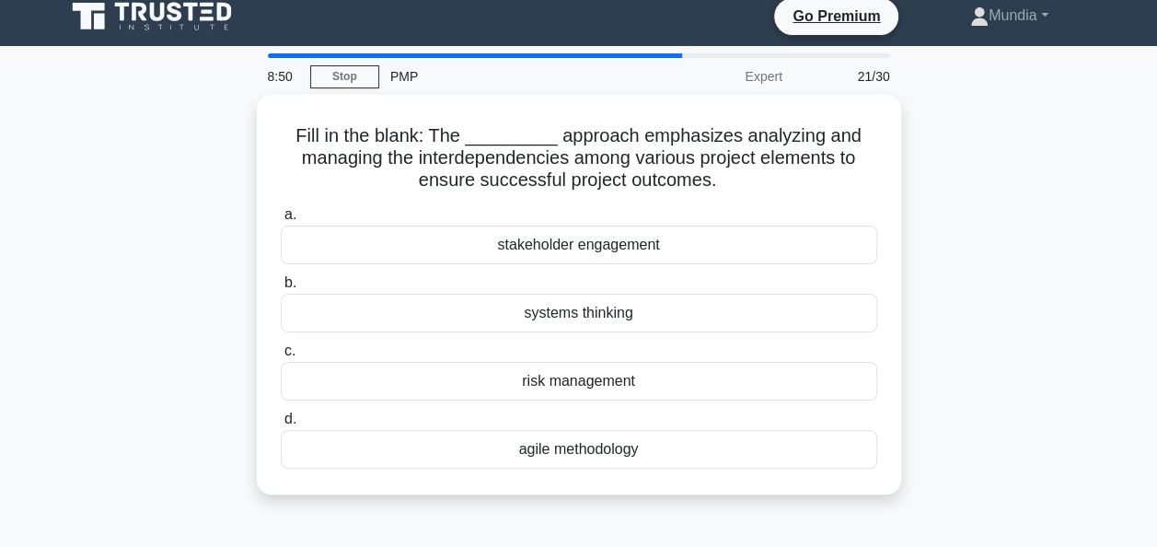
scroll to position [0, 0]
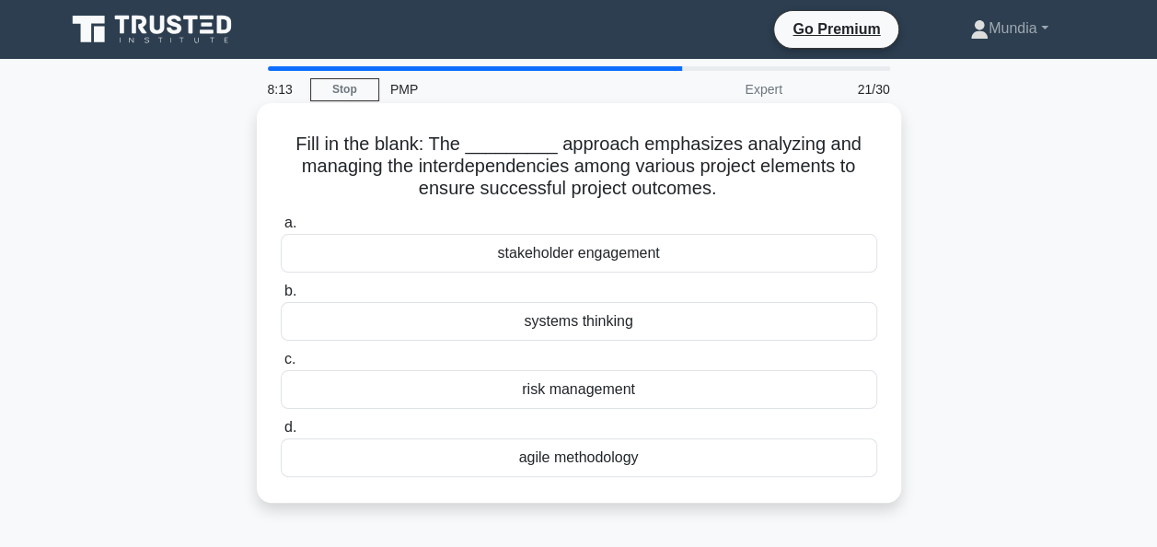
click at [576, 323] on div "systems thinking" at bounding box center [579, 321] width 597 height 39
click at [281, 297] on input "b. systems thinking" at bounding box center [281, 291] width 0 height 12
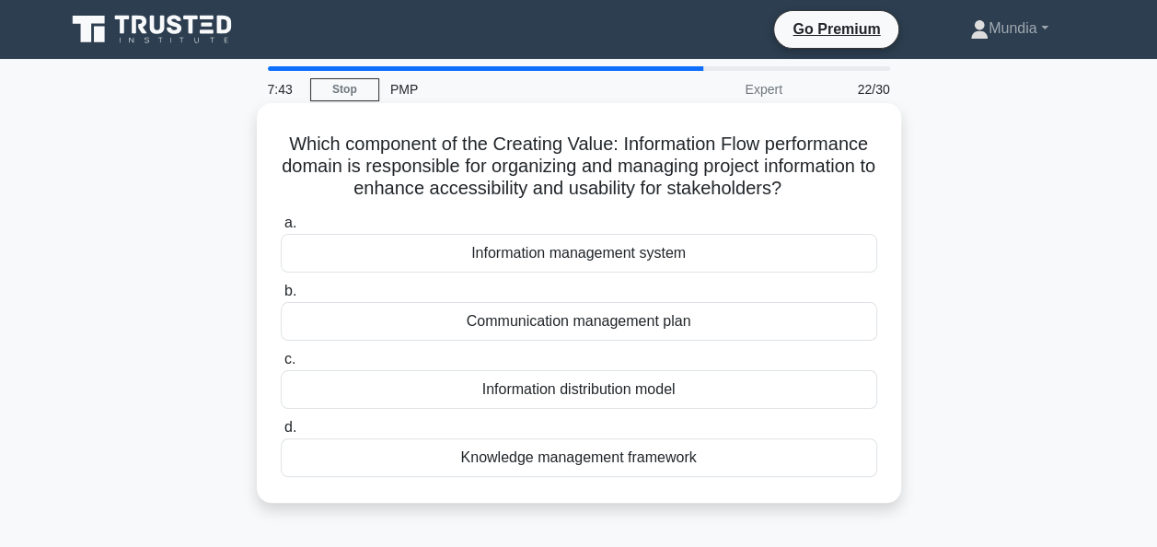
click at [520, 321] on div "Communication management plan" at bounding box center [579, 321] width 597 height 39
click at [281, 297] on input "b. Communication management plan" at bounding box center [281, 291] width 0 height 12
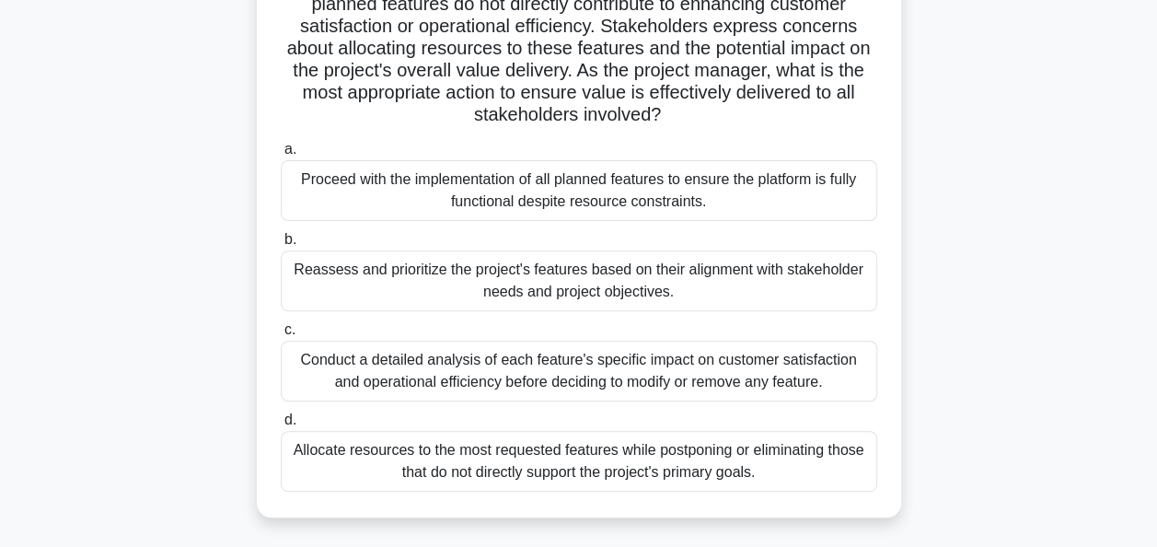
scroll to position [221, 0]
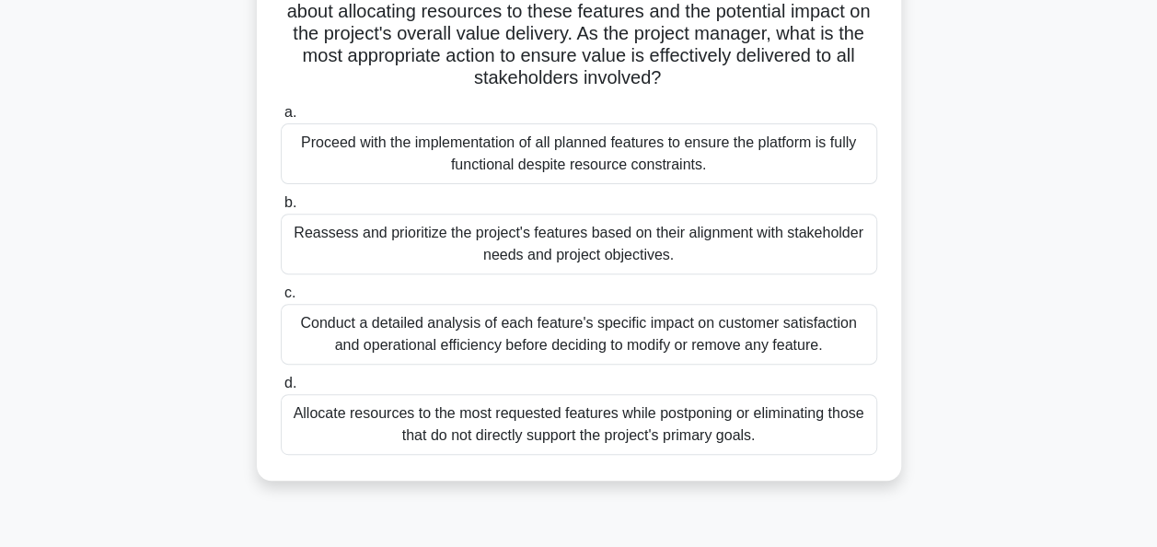
click at [573, 238] on div "Reassess and prioritize the project's features based on their alignment with st…" at bounding box center [579, 244] width 597 height 61
click at [281, 209] on input "b. Reassess and prioritize the project's features based on their alignment with…" at bounding box center [281, 203] width 0 height 12
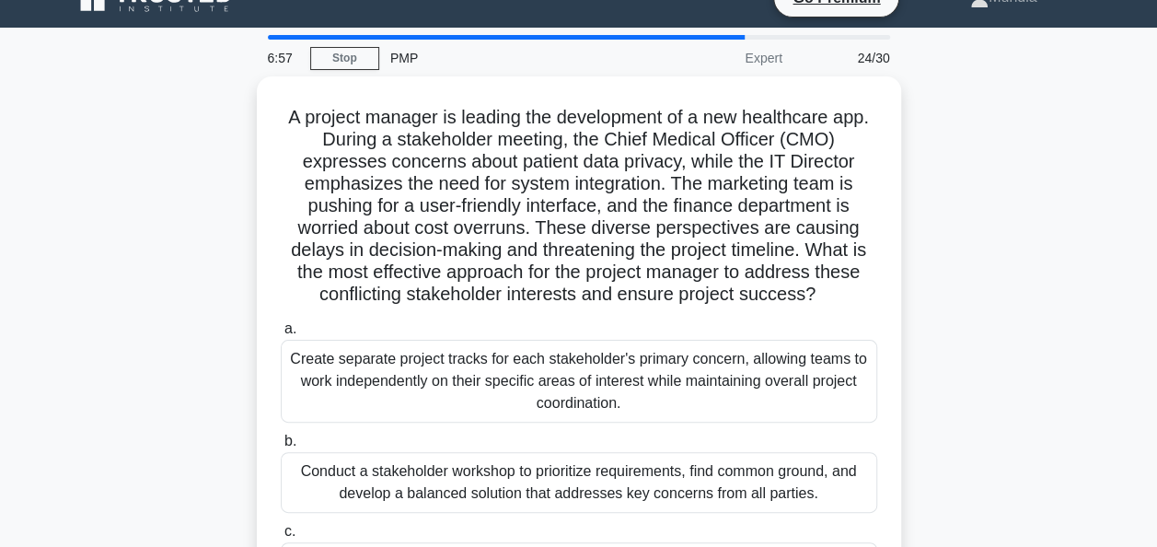
scroll to position [0, 0]
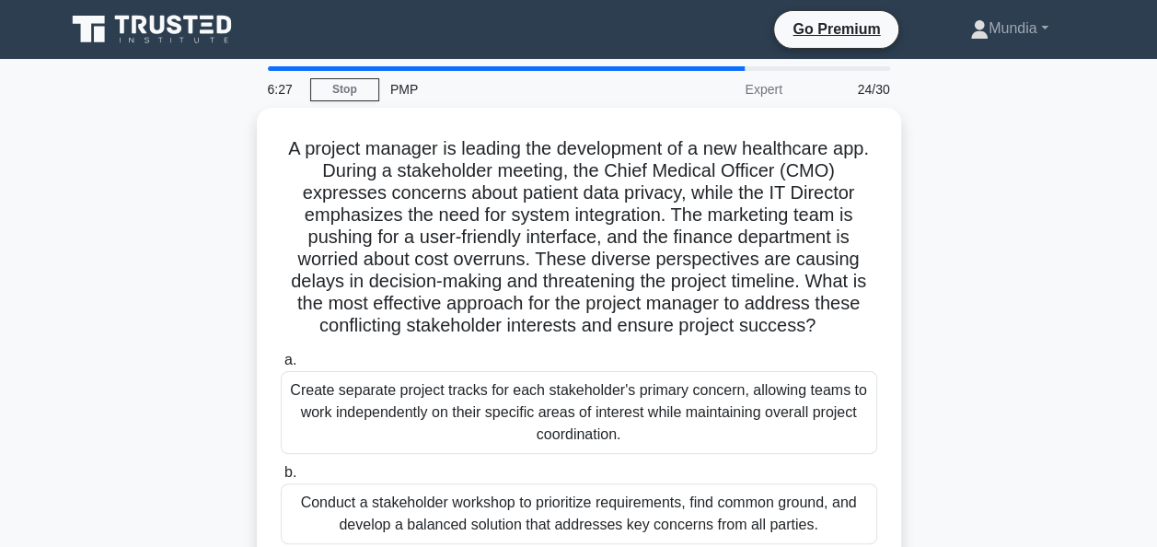
click at [1011, 245] on div "A project manager is leading the development of a new healthcare app. During a …" at bounding box center [579, 462] width 1050 height 709
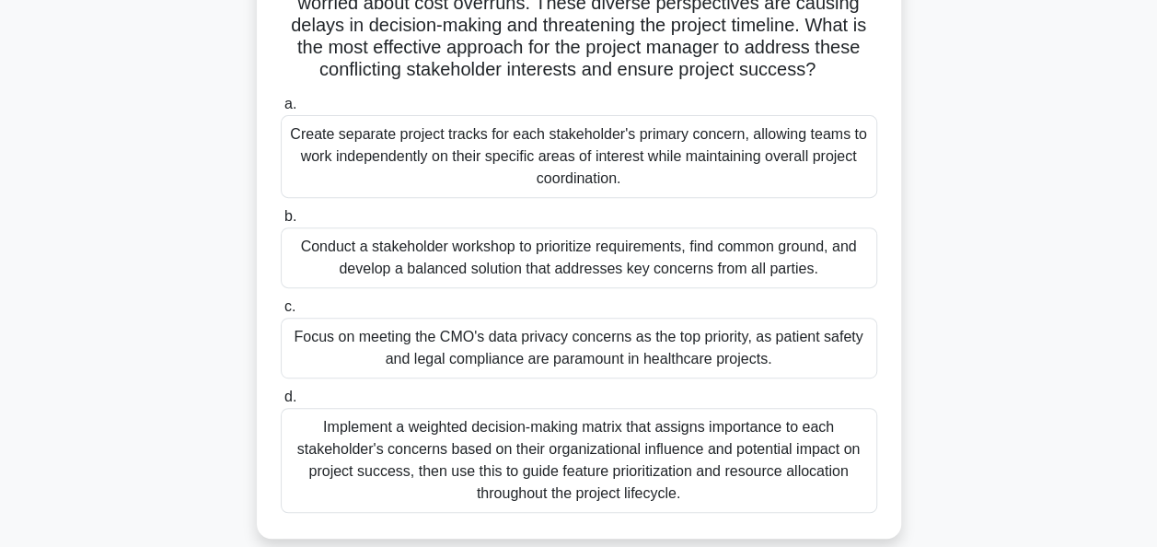
scroll to position [258, 0]
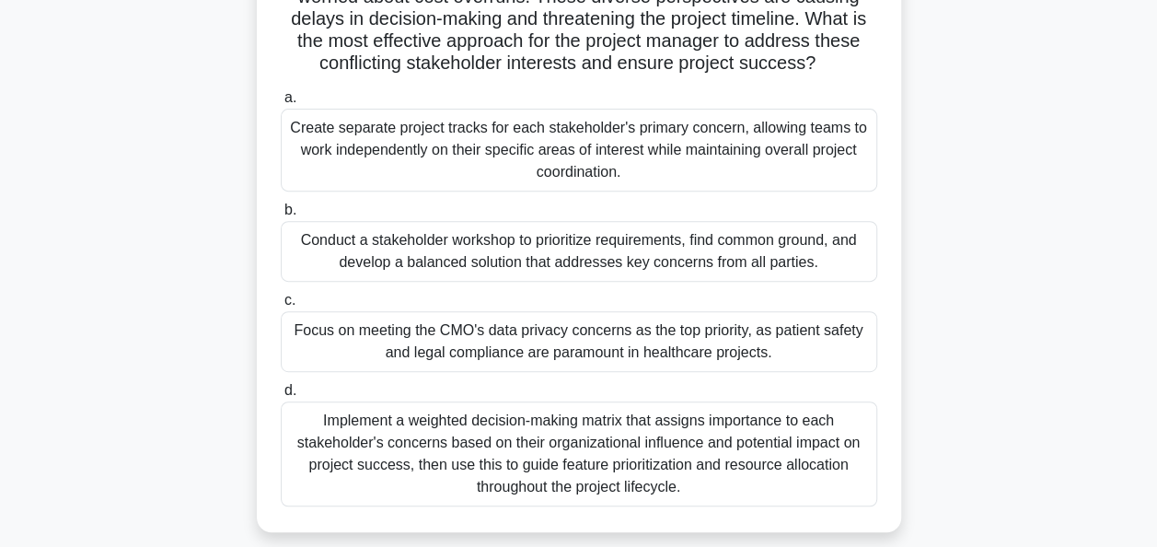
click at [638, 244] on div "Conduct a stakeholder workshop to prioritize requirements, find common ground, …" at bounding box center [579, 251] width 597 height 61
click at [281, 216] on input "b. Conduct a stakeholder workshop to prioritize requirements, find common groun…" at bounding box center [281, 210] width 0 height 12
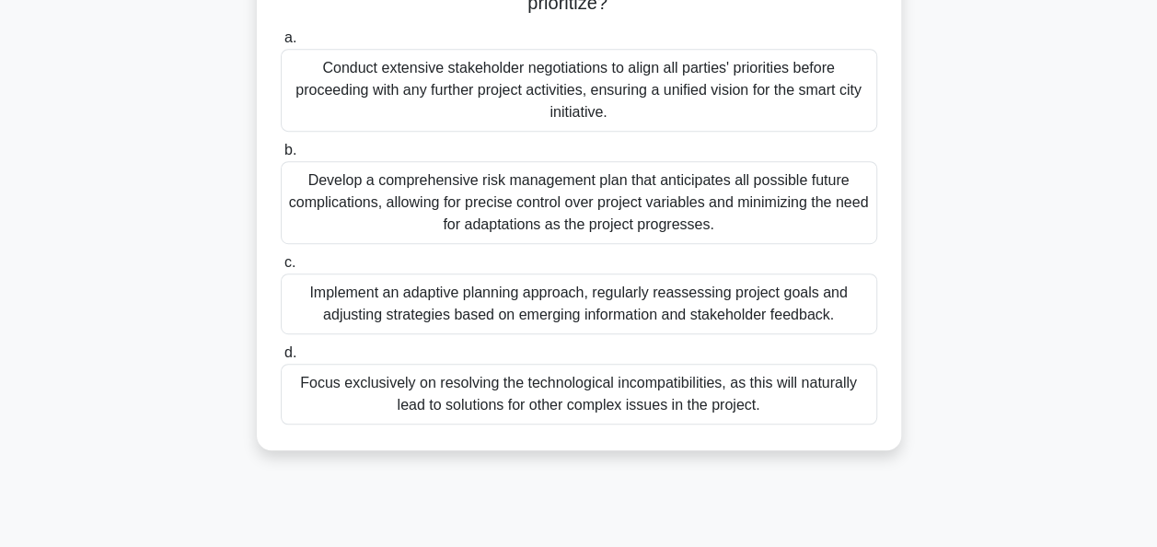
scroll to position [374, 0]
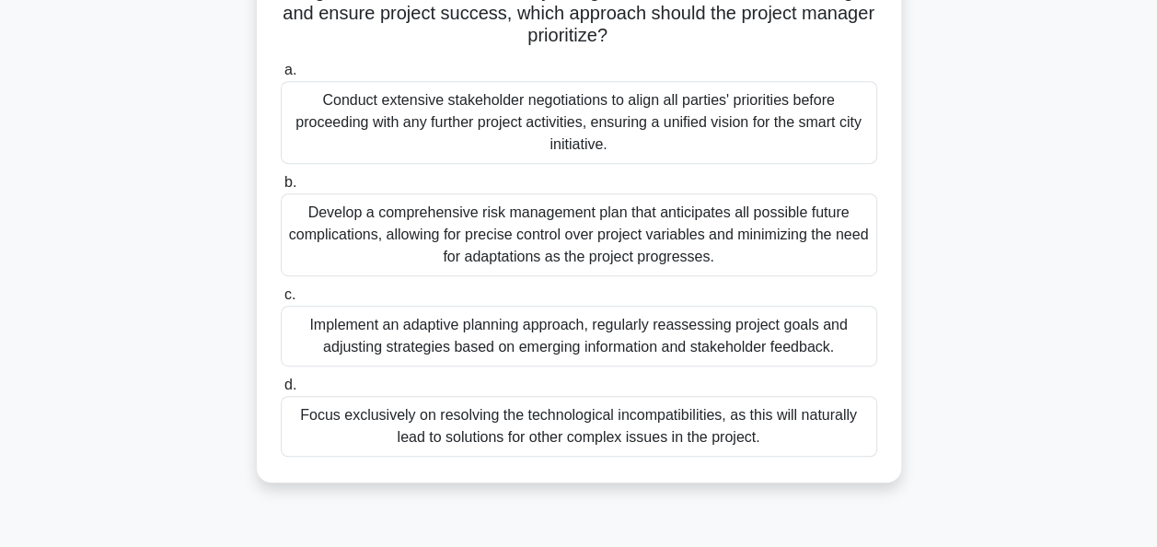
click at [589, 340] on div "Implement an adaptive planning approach, regularly reassessing project goals an…" at bounding box center [579, 336] width 597 height 61
click at [281, 301] on input "c. Implement an adaptive planning approach, regularly reassessing project goals…" at bounding box center [281, 295] width 0 height 12
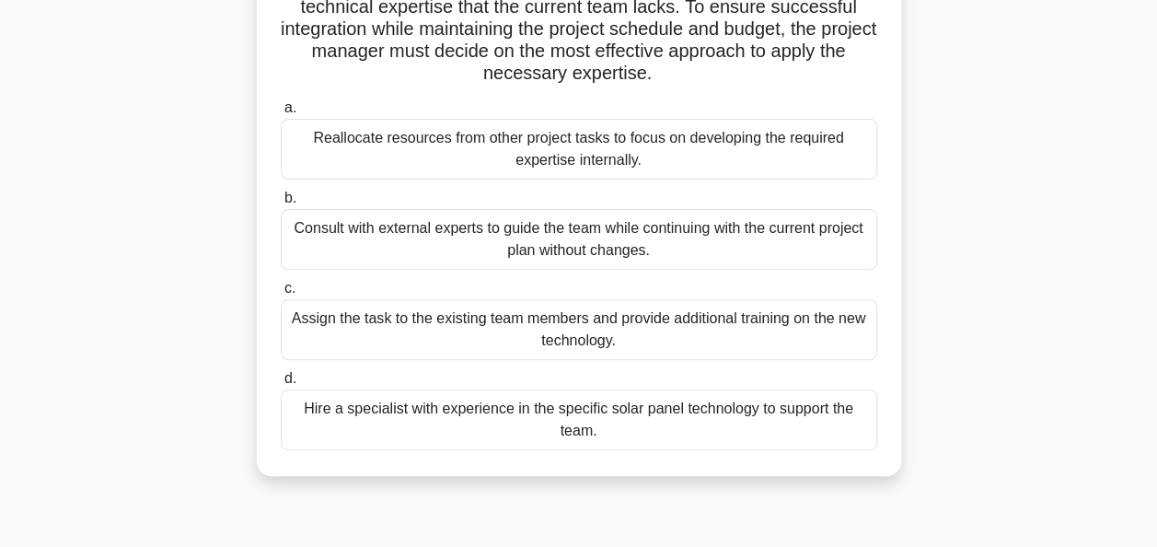
scroll to position [207, 0]
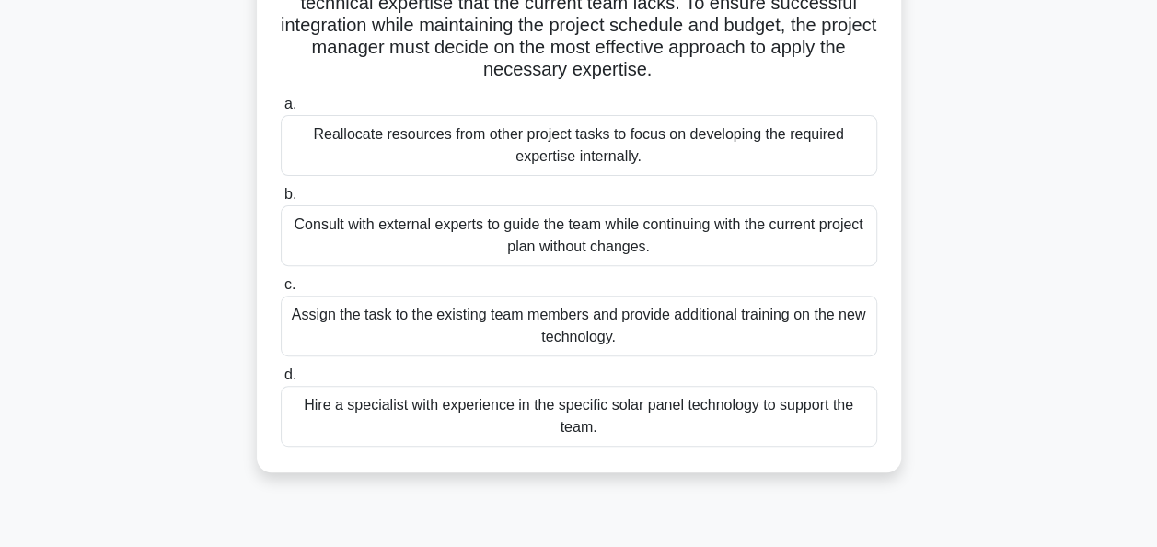
click at [588, 316] on div "Assign the task to the existing team members and provide additional training on…" at bounding box center [579, 326] width 597 height 61
click at [281, 291] on input "c. Assign the task to the existing team members and provide additional training…" at bounding box center [281, 285] width 0 height 12
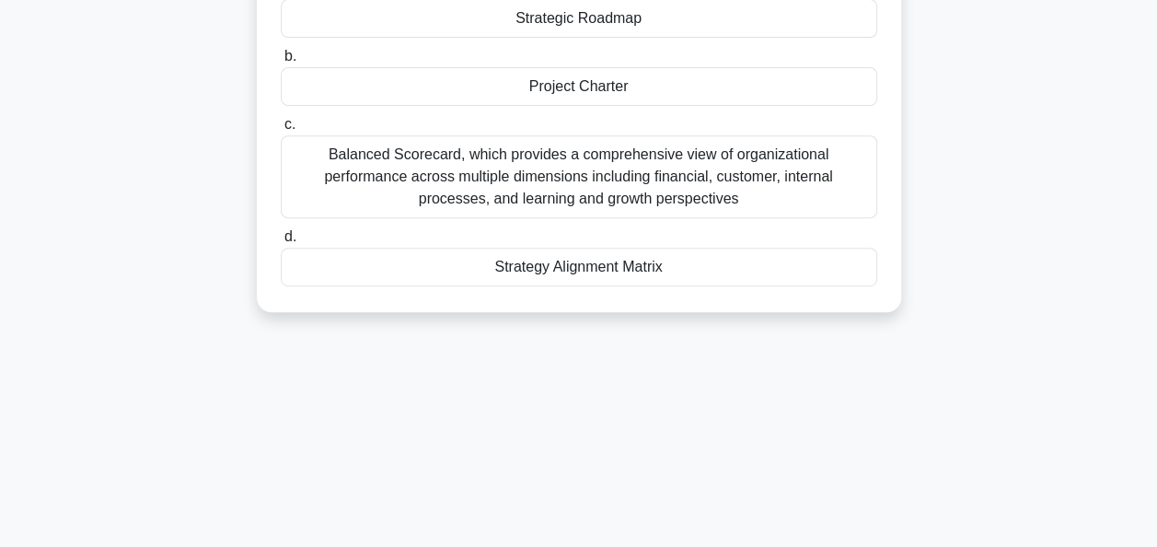
scroll to position [331, 0]
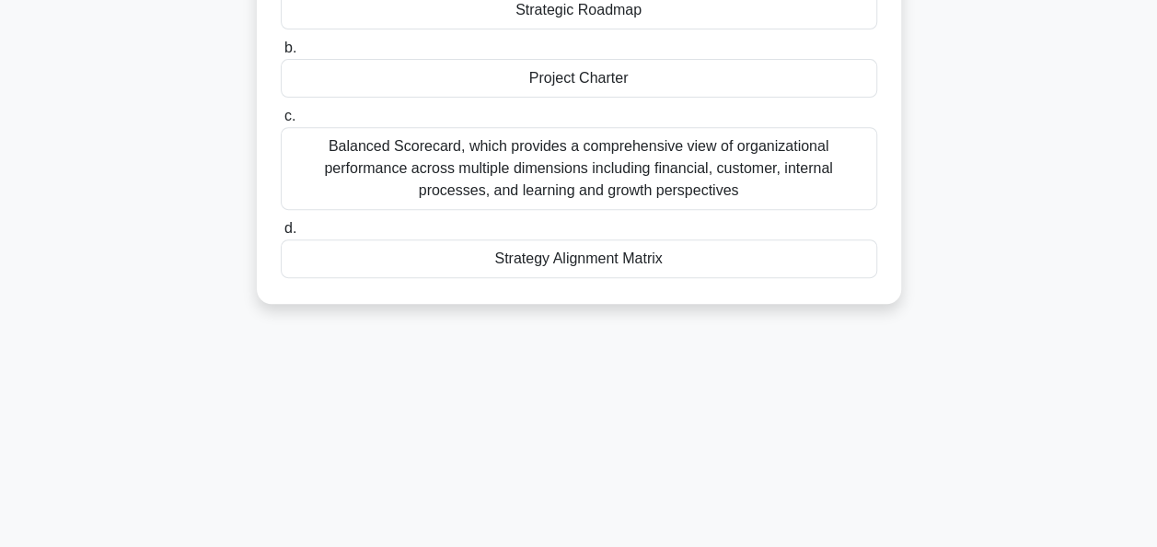
click at [586, 258] on div "Strategy Alignment Matrix" at bounding box center [579, 258] width 597 height 39
click at [281, 235] on input "d. Strategy Alignment Matrix" at bounding box center [281, 229] width 0 height 12
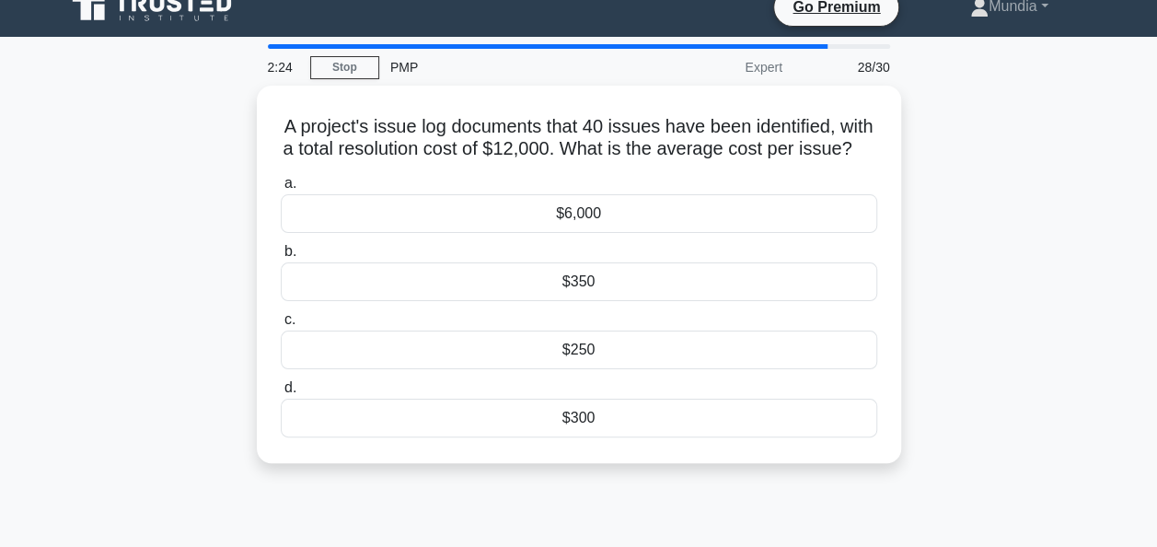
scroll to position [0, 0]
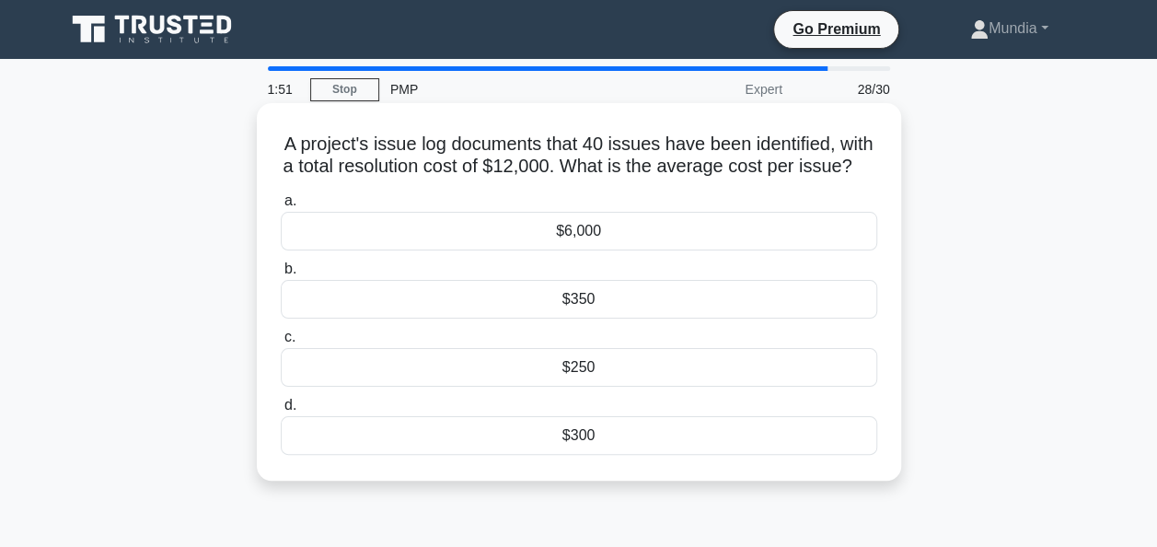
click at [573, 455] on div "$300" at bounding box center [579, 435] width 597 height 39
click at [281, 412] on input "d. $300" at bounding box center [281, 406] width 0 height 12
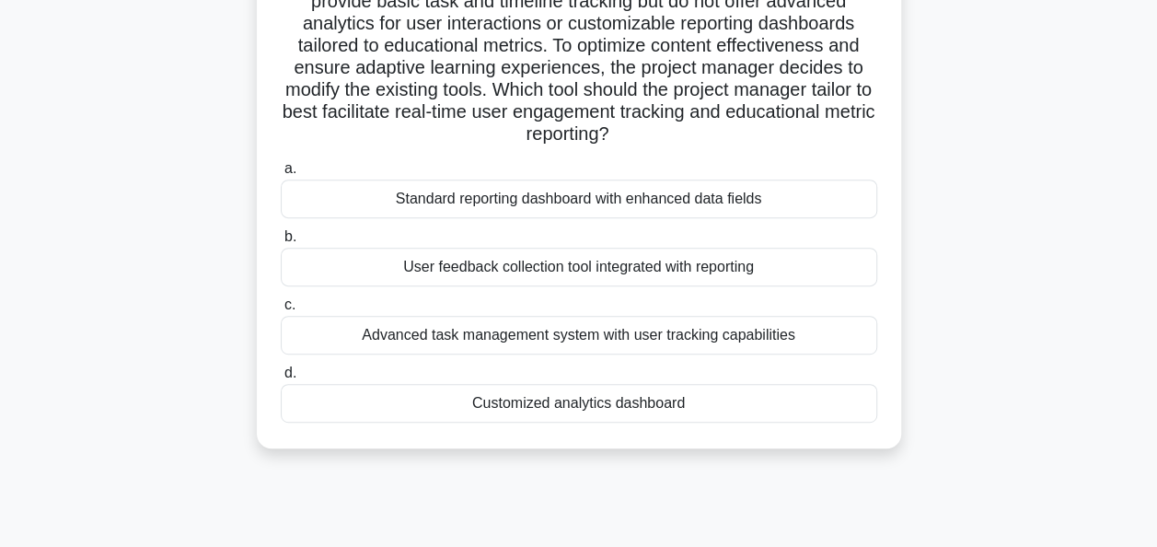
scroll to position [221, 0]
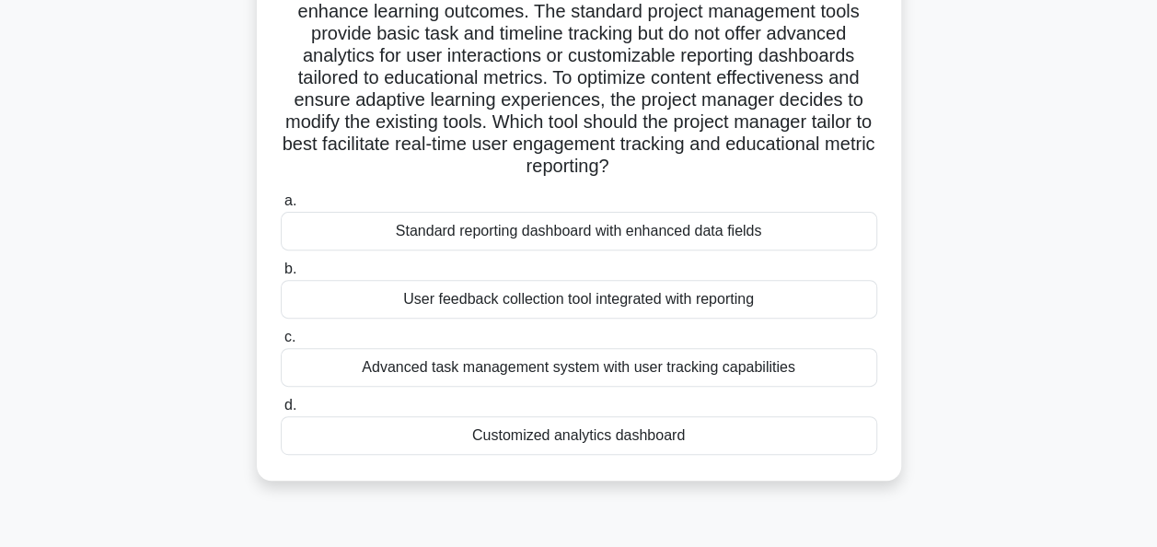
click at [597, 306] on div "User feedback collection tool integrated with reporting" at bounding box center [579, 299] width 597 height 39
click at [281, 275] on input "b. User feedback collection tool integrated with reporting" at bounding box center [281, 269] width 0 height 12
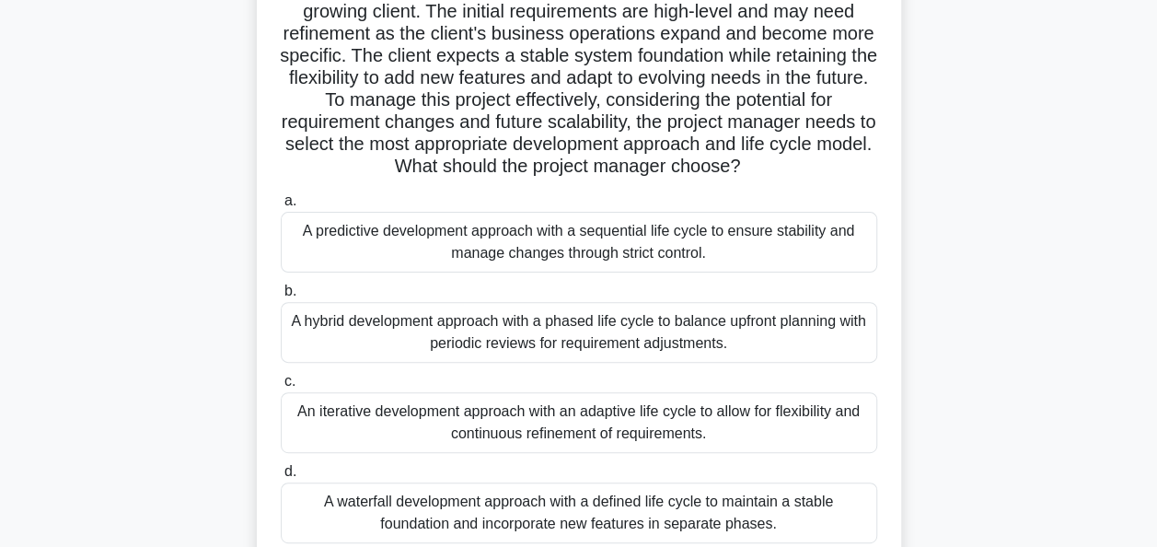
scroll to position [196, 0]
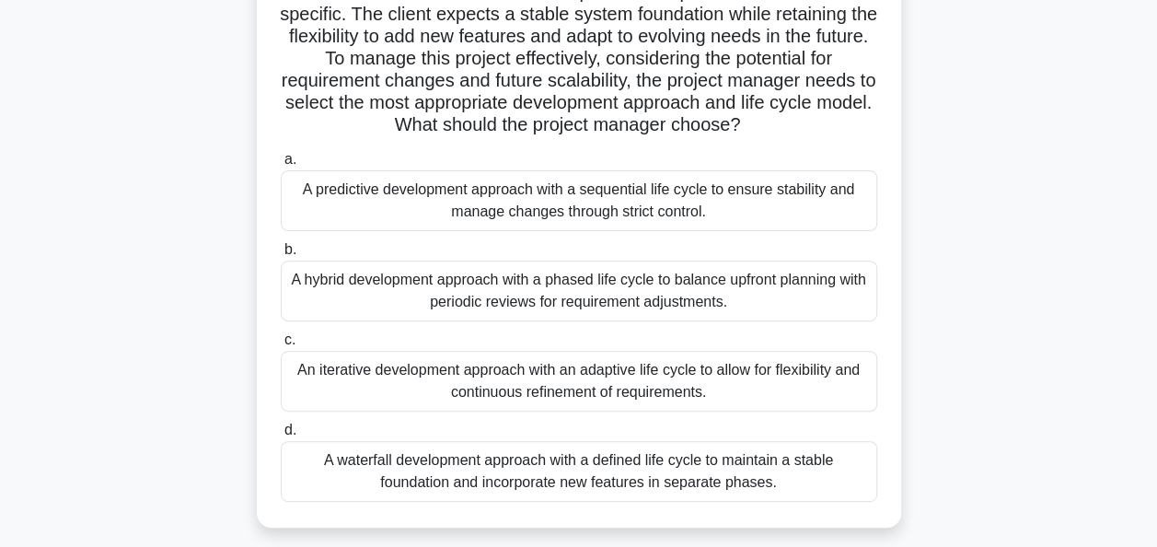
click at [555, 283] on div "A hybrid development approach with a phased life cycle to balance upfront plann…" at bounding box center [579, 291] width 597 height 61
click at [281, 256] on input "b. A hybrid development approach with a phased life cycle to balance upfront pl…" at bounding box center [281, 250] width 0 height 12
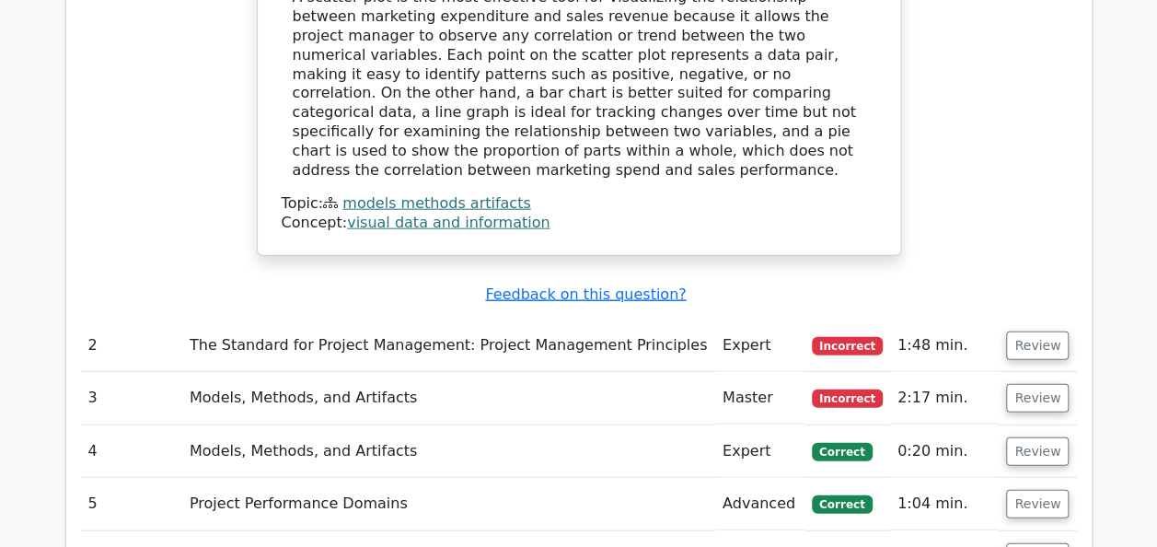
scroll to position [2136, 0]
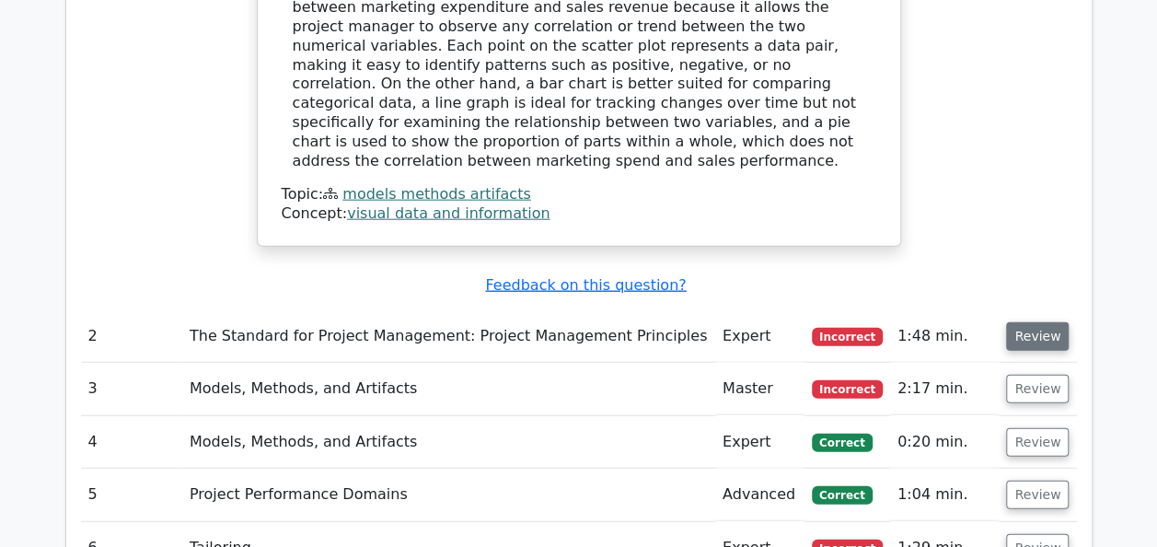
click at [1031, 322] on button "Review" at bounding box center [1037, 336] width 63 height 29
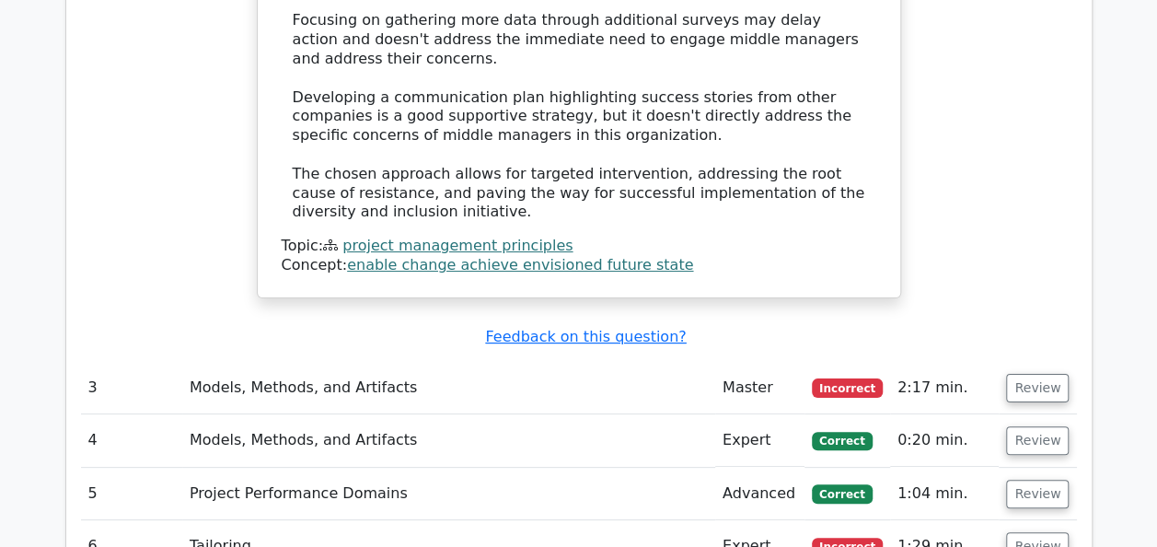
scroll to position [3536, 0]
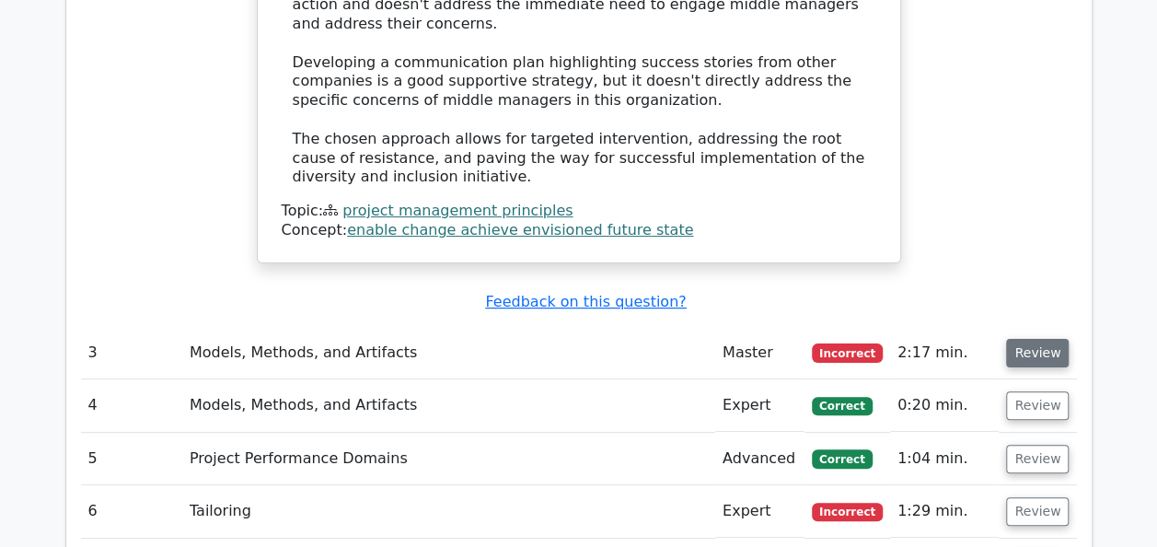
click at [1044, 339] on button "Review" at bounding box center [1037, 353] width 63 height 29
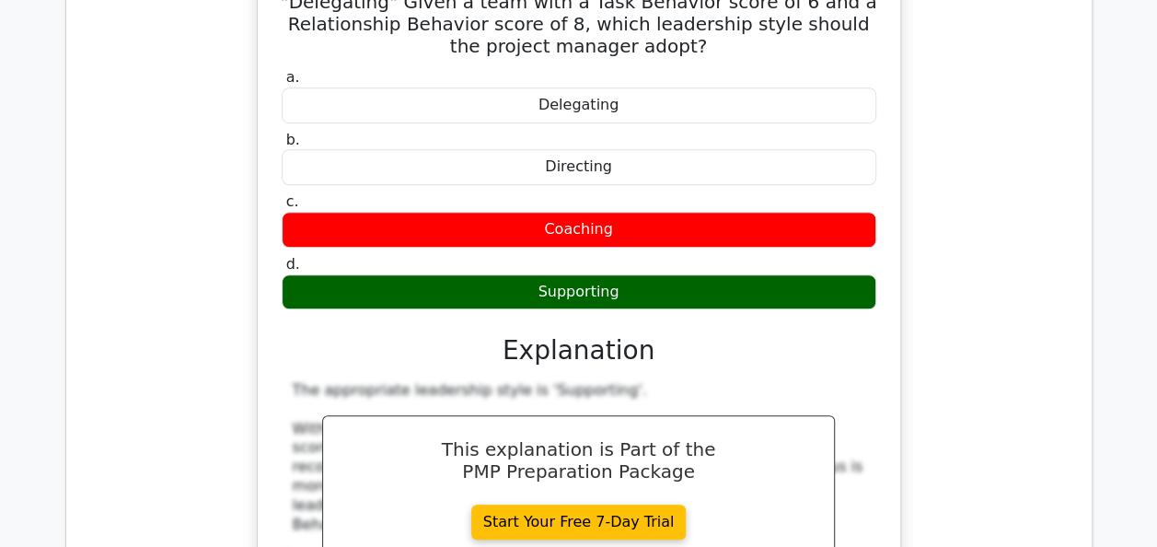
scroll to position [4040, 0]
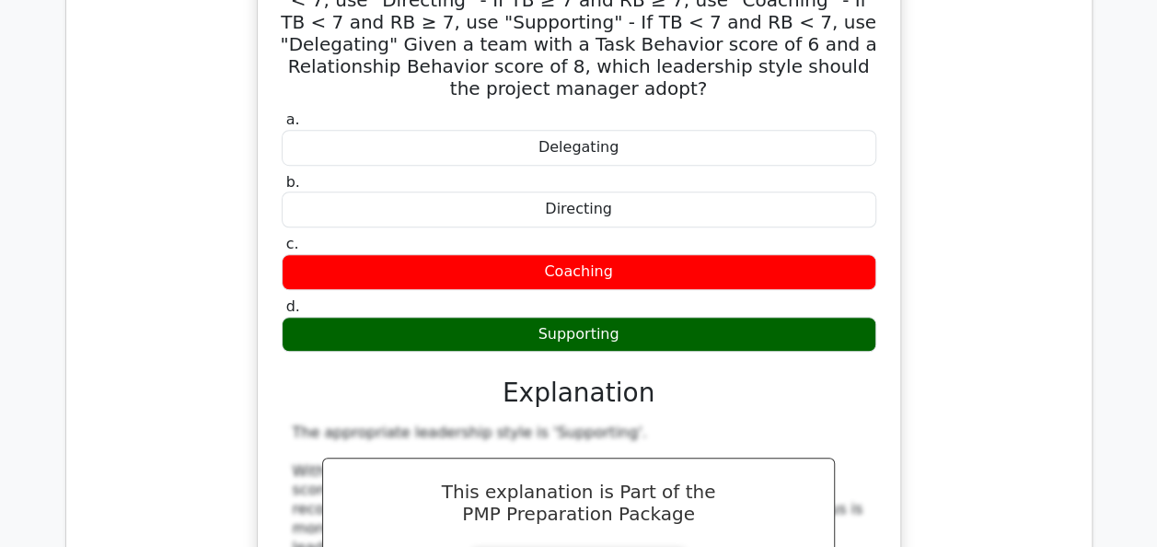
drag, startPoint x: 278, startPoint y: 61, endPoint x: 812, endPoint y: 125, distance: 537.9
click at [812, 125] on div "A project manager uses the Situational Leadership Model to determine the approp…" at bounding box center [579, 287] width 628 height 818
copy div "A project manager uses the Situational Leadership Model to determine the approp…"
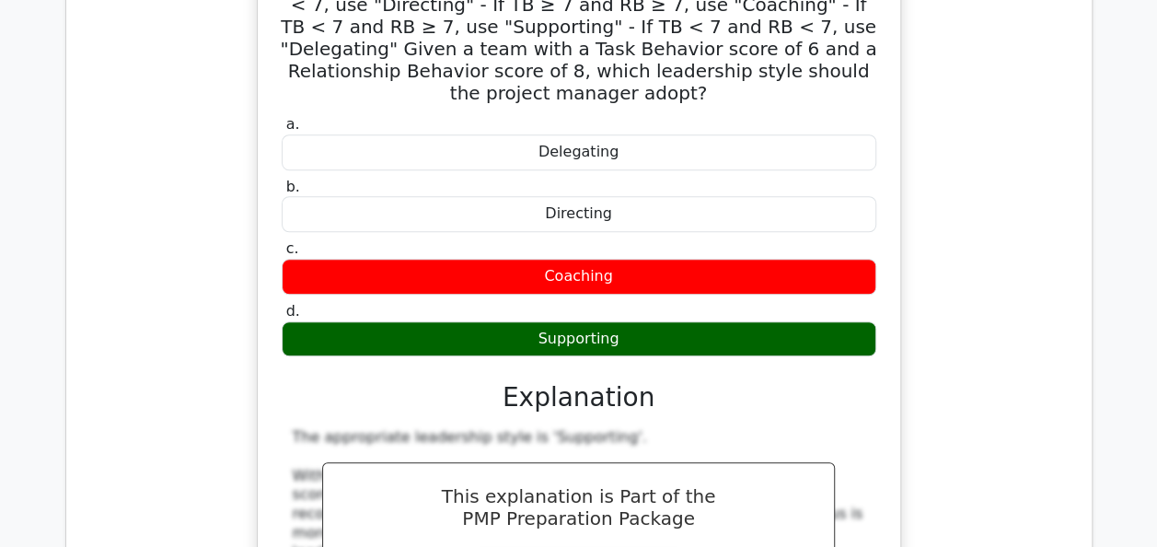
click at [962, 145] on div "A project manager uses the Situational Leadership Model to determine the approp…" at bounding box center [579, 303] width 996 height 856
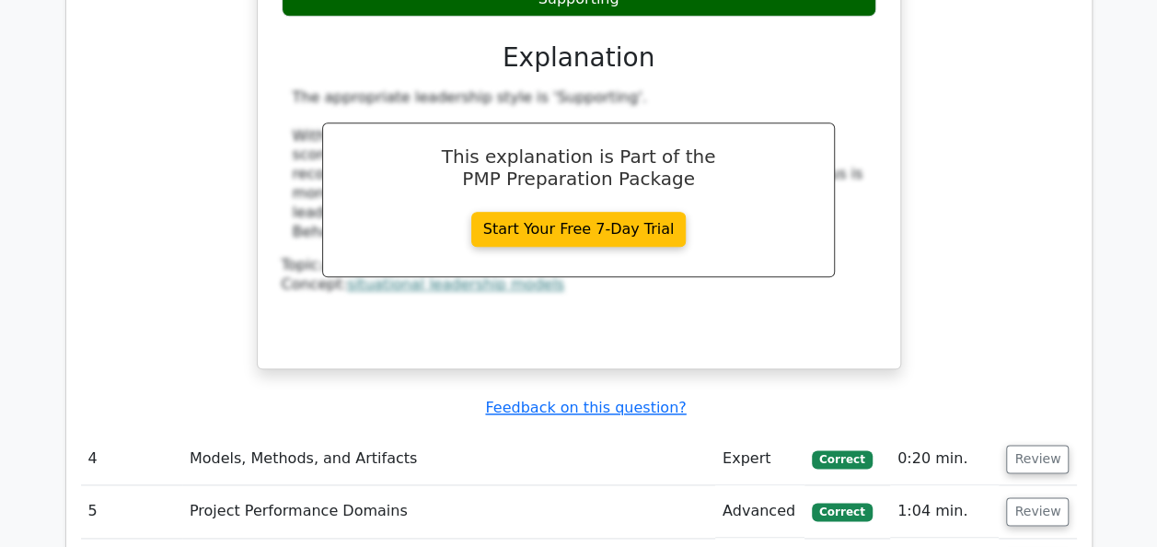
scroll to position [4482, 0]
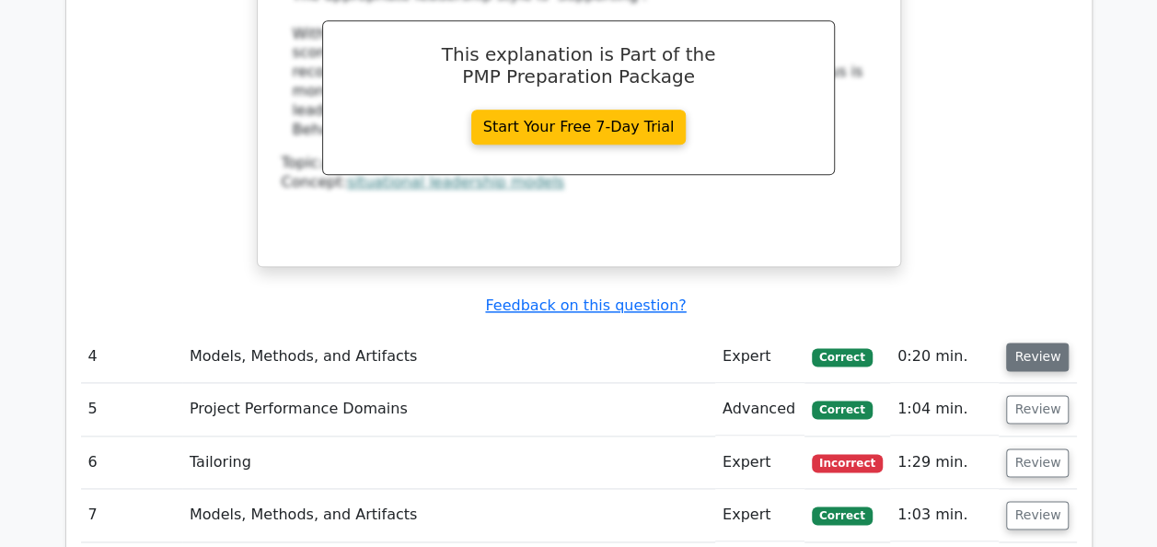
click at [1025, 343] on button "Review" at bounding box center [1037, 357] width 63 height 29
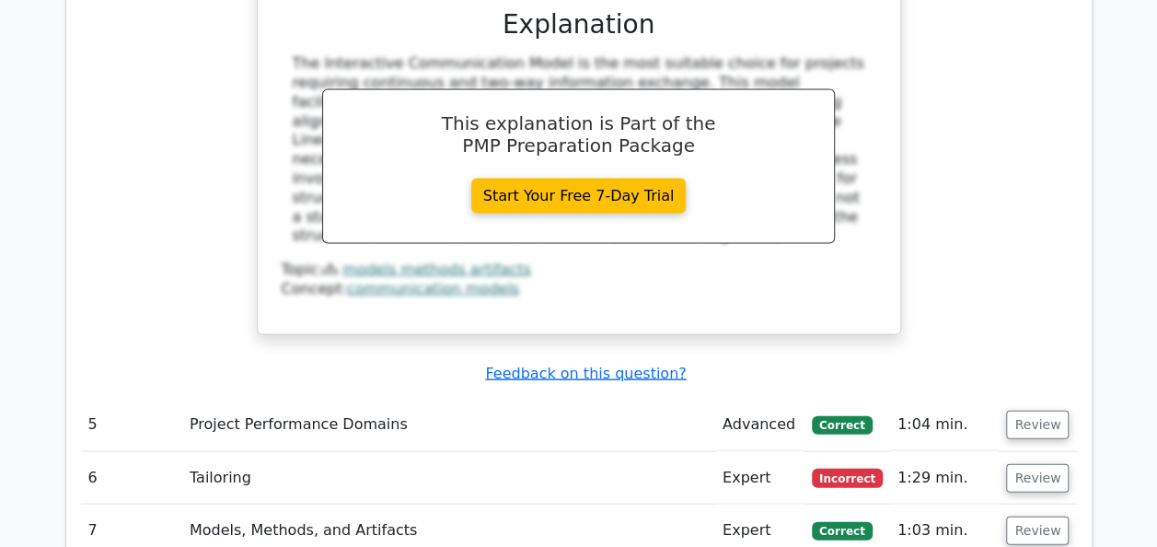
scroll to position [5256, 0]
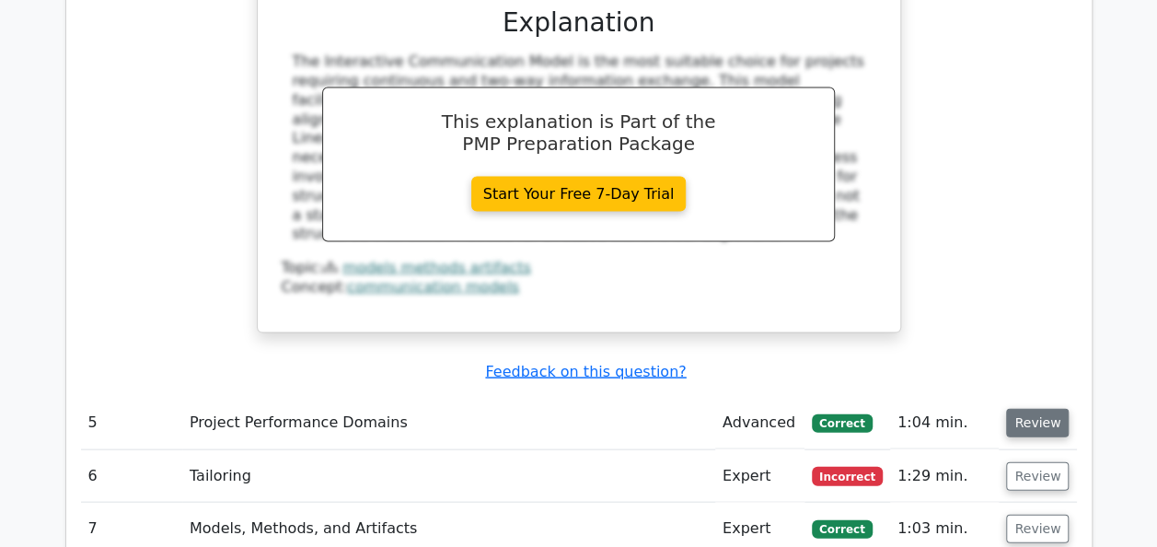
click at [1030, 409] on button "Review" at bounding box center [1037, 423] width 63 height 29
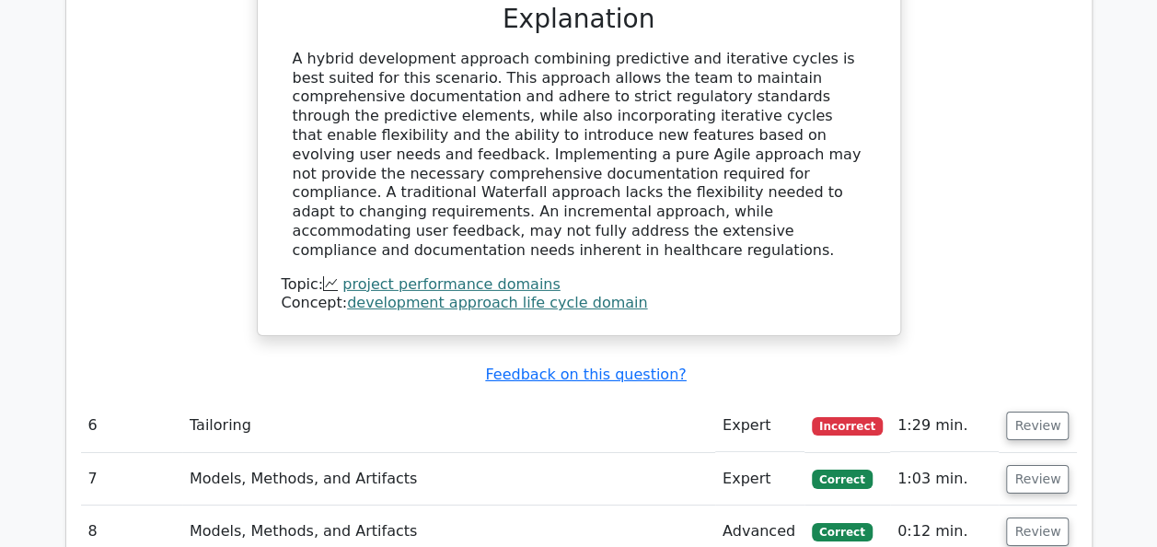
scroll to position [6250, 0]
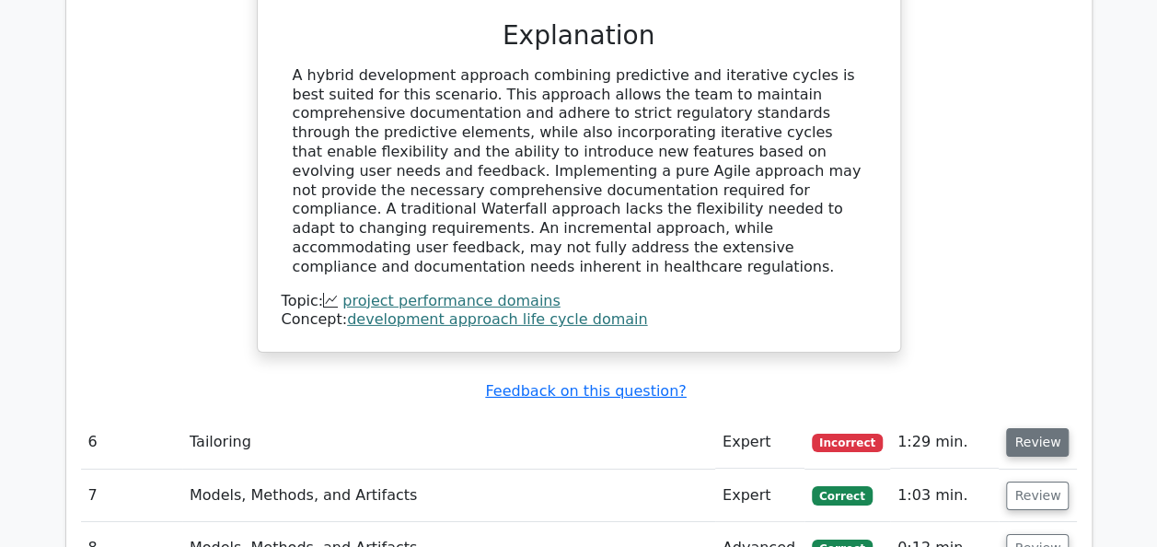
click at [1020, 428] on button "Review" at bounding box center [1037, 442] width 63 height 29
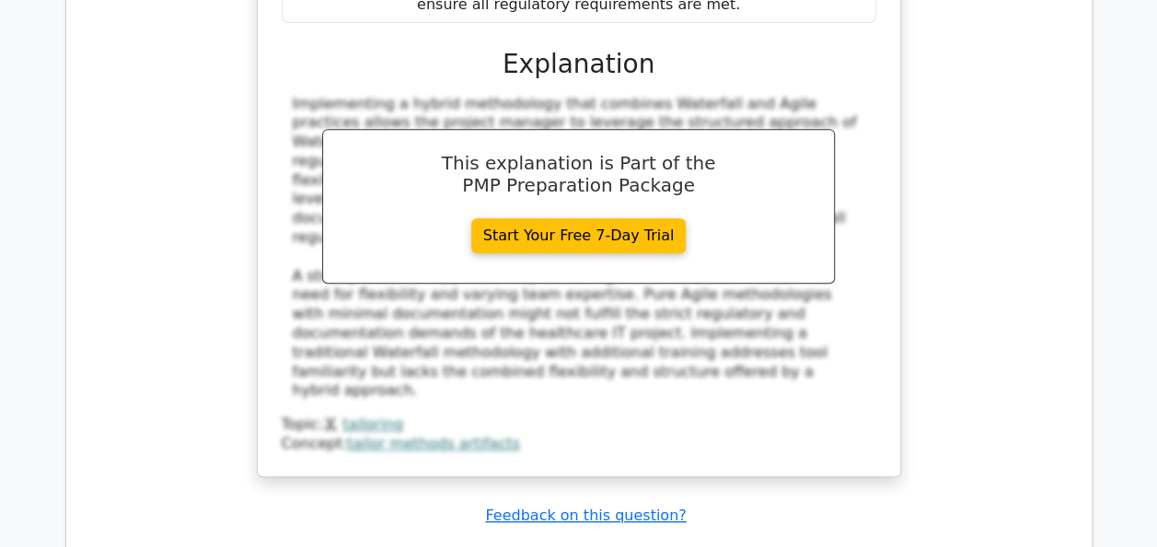
scroll to position [7355, 0]
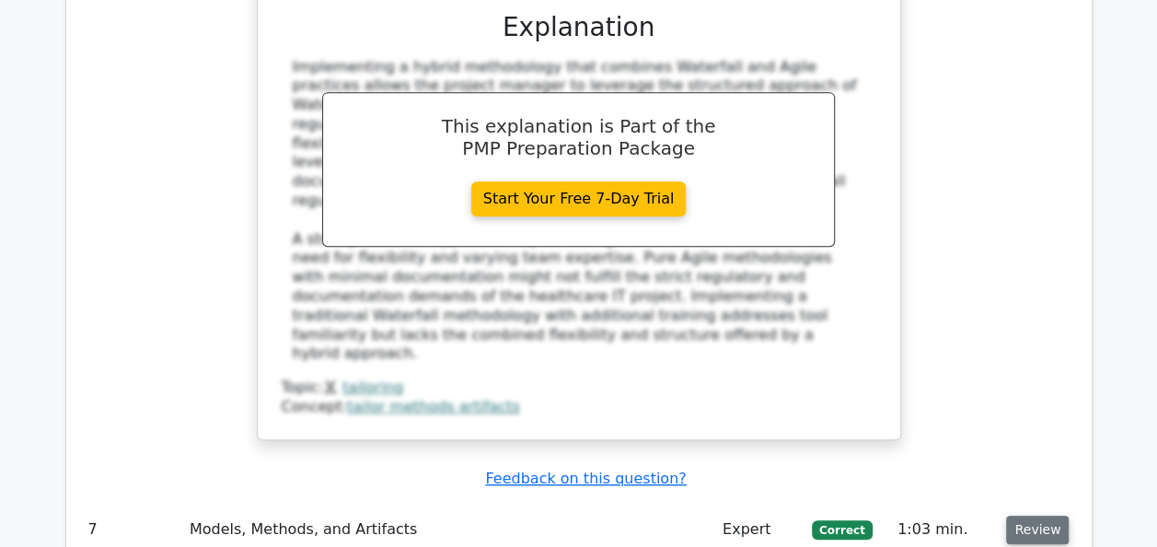
click at [1019, 516] on button "Review" at bounding box center [1037, 530] width 63 height 29
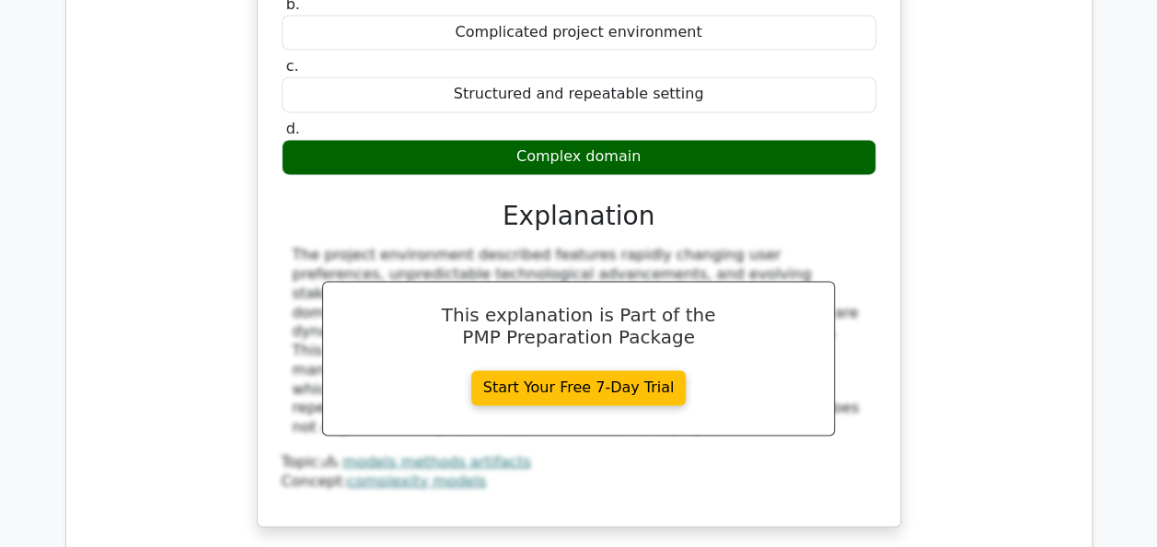
scroll to position [8276, 0]
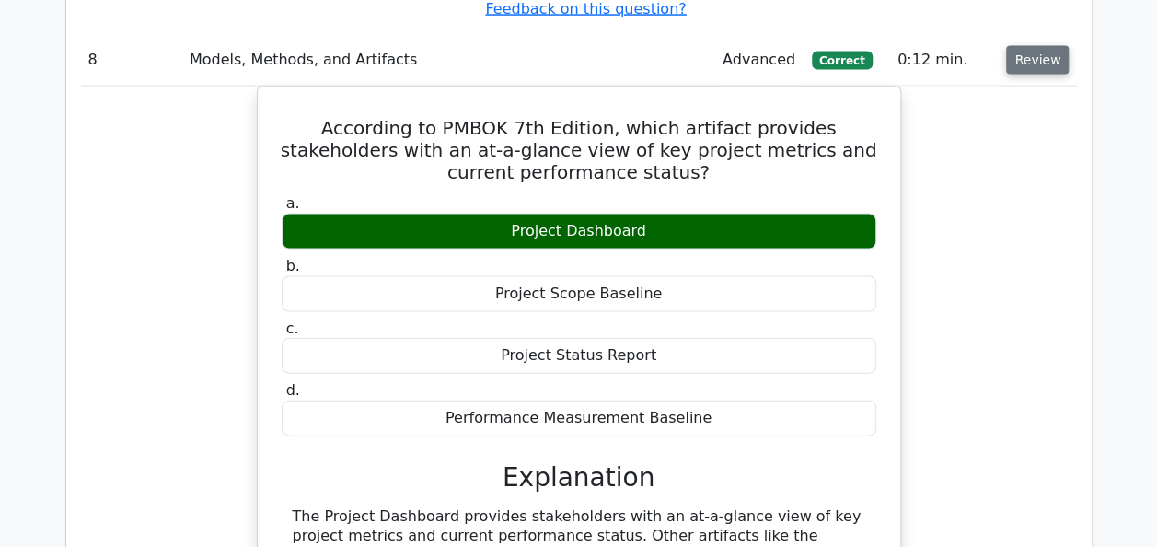
scroll to position [8865, 0]
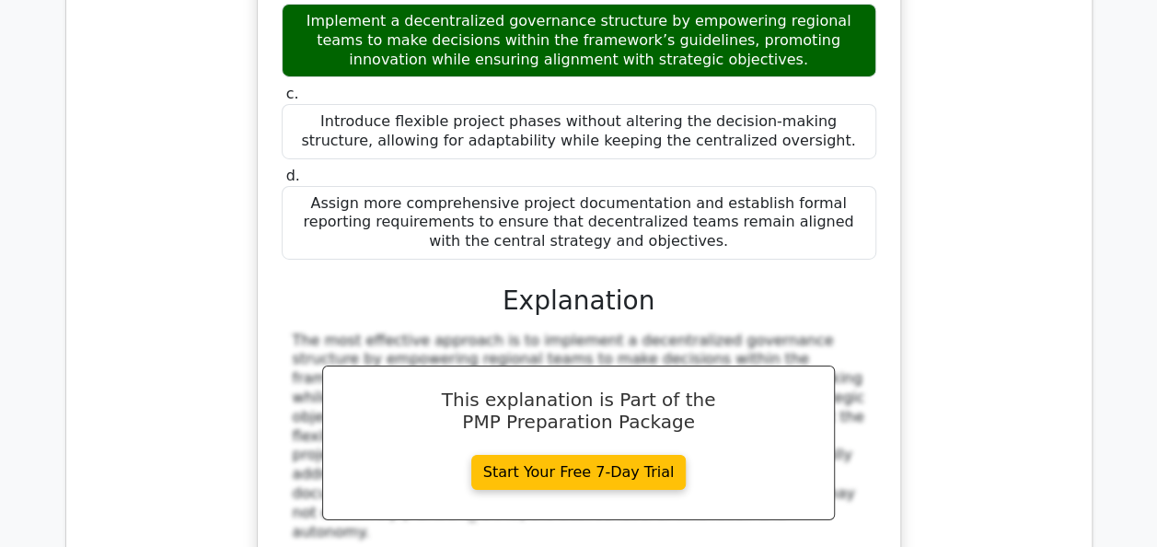
scroll to position [10228, 0]
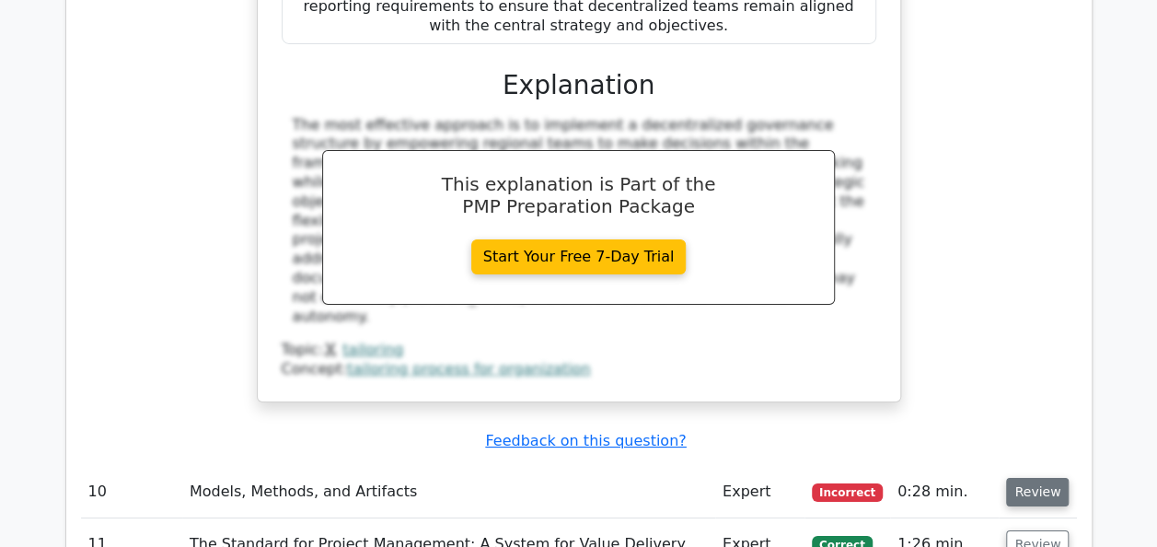
click at [1043, 478] on button "Review" at bounding box center [1037, 492] width 63 height 29
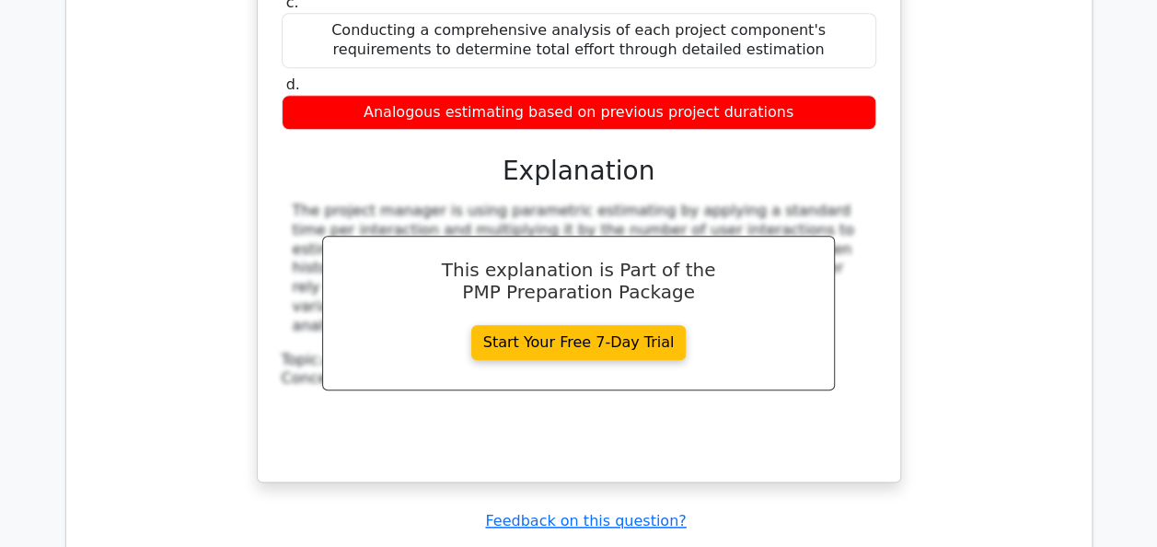
scroll to position [11075, 0]
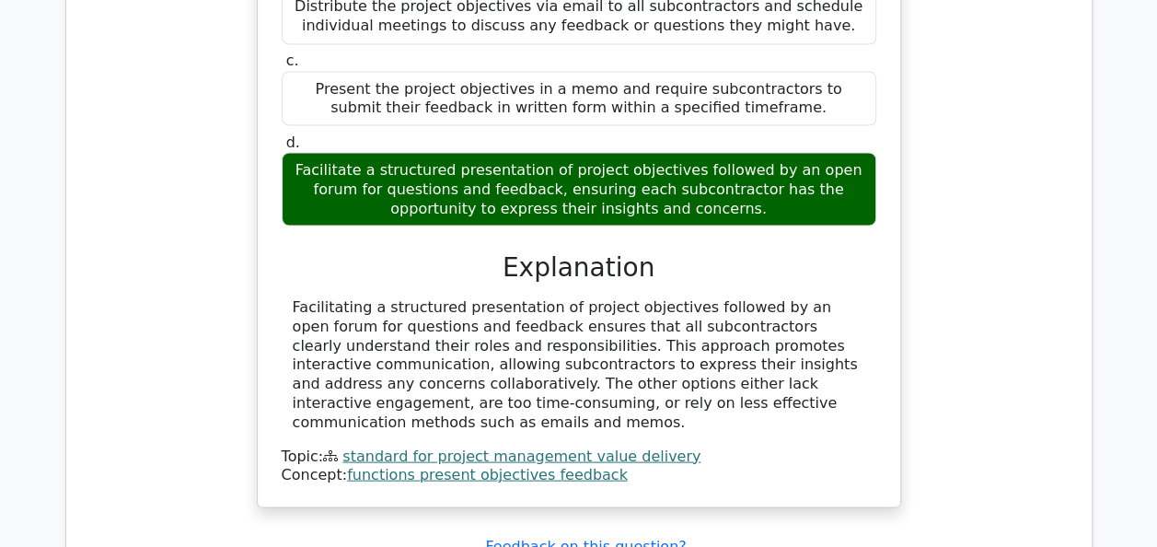
scroll to position [12069, 0]
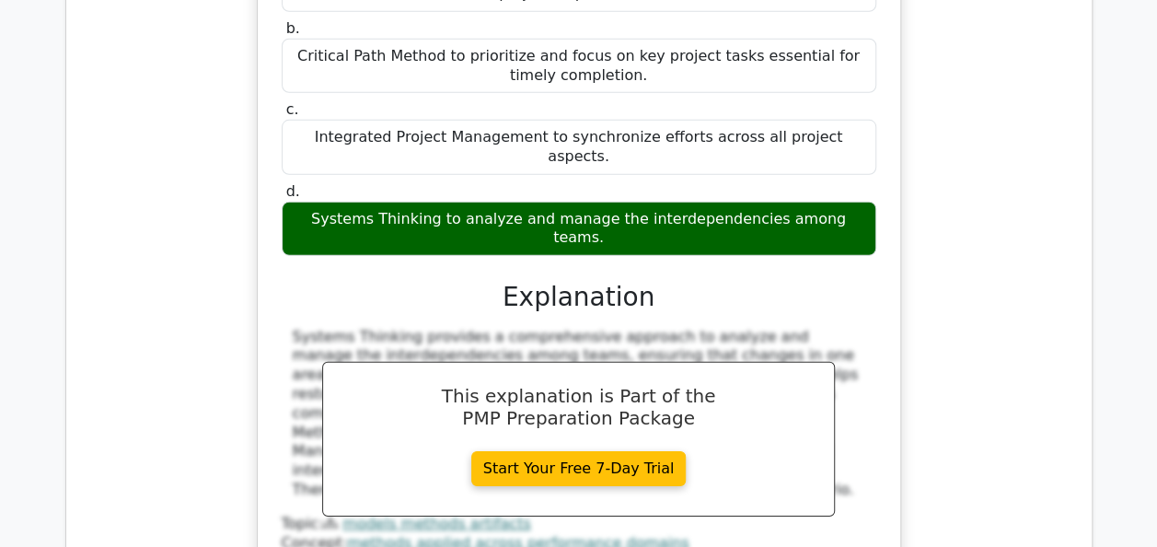
scroll to position [13064, 0]
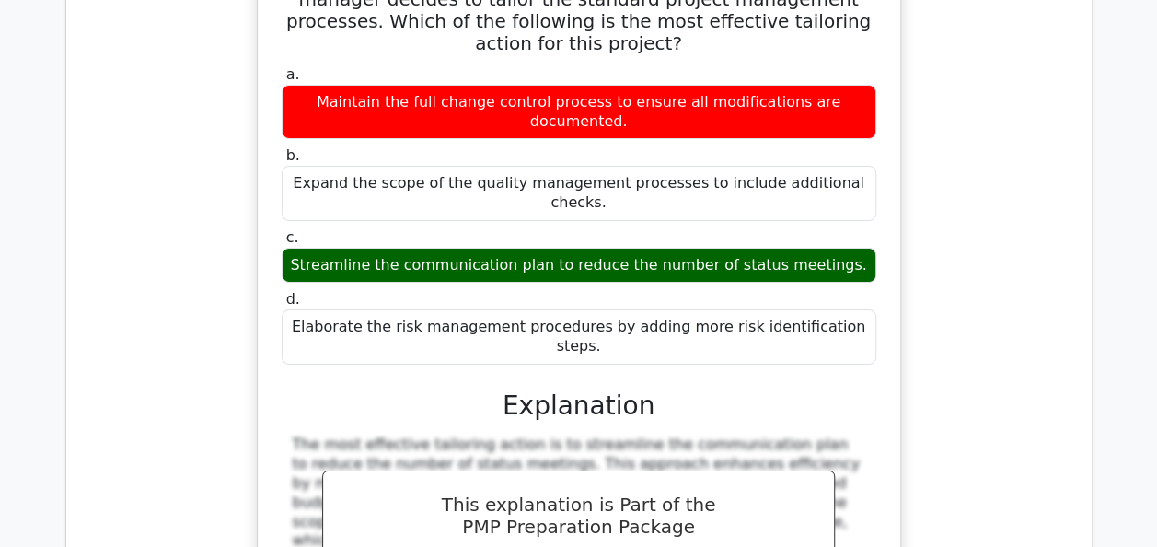
scroll to position [13837, 0]
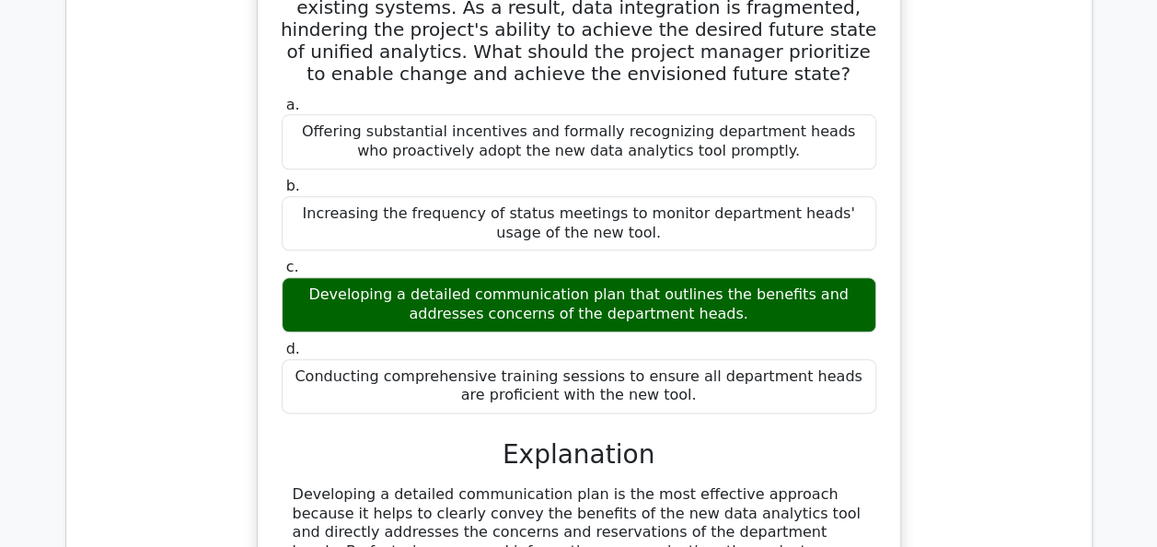
scroll to position [14758, 0]
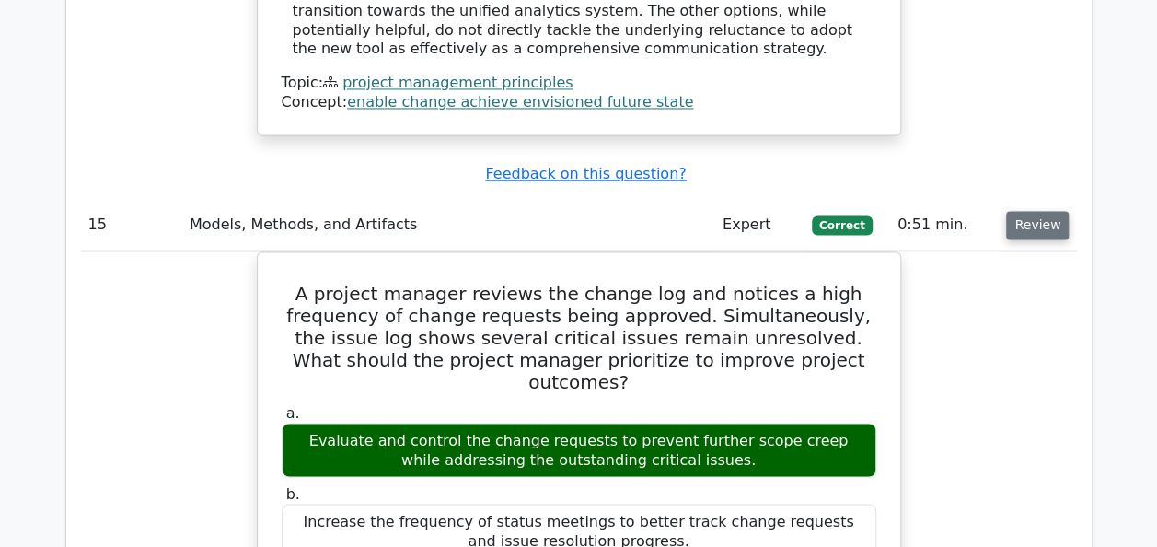
scroll to position [15605, 0]
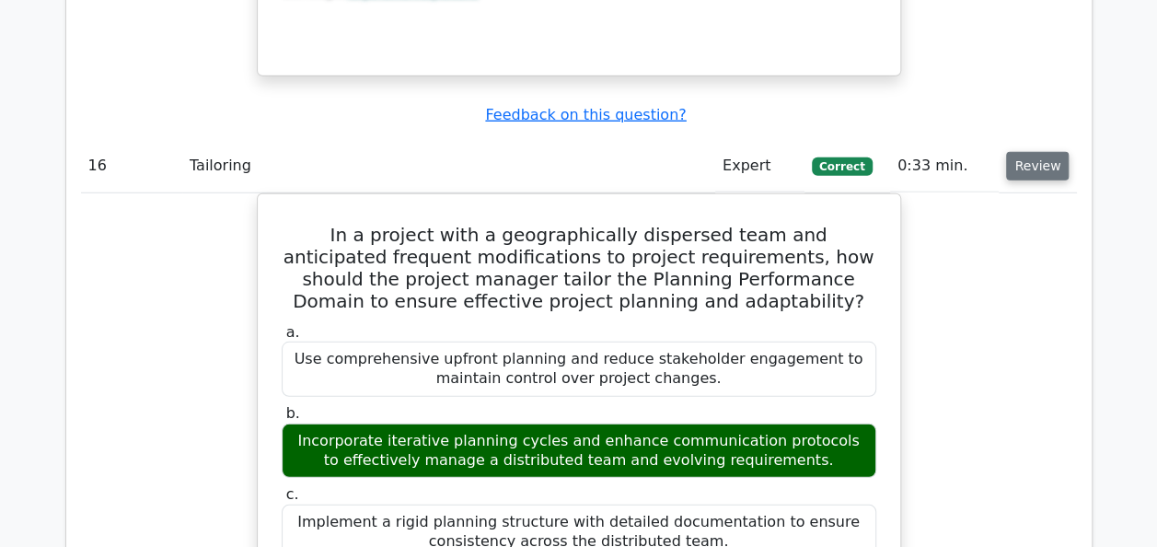
scroll to position [16489, 0]
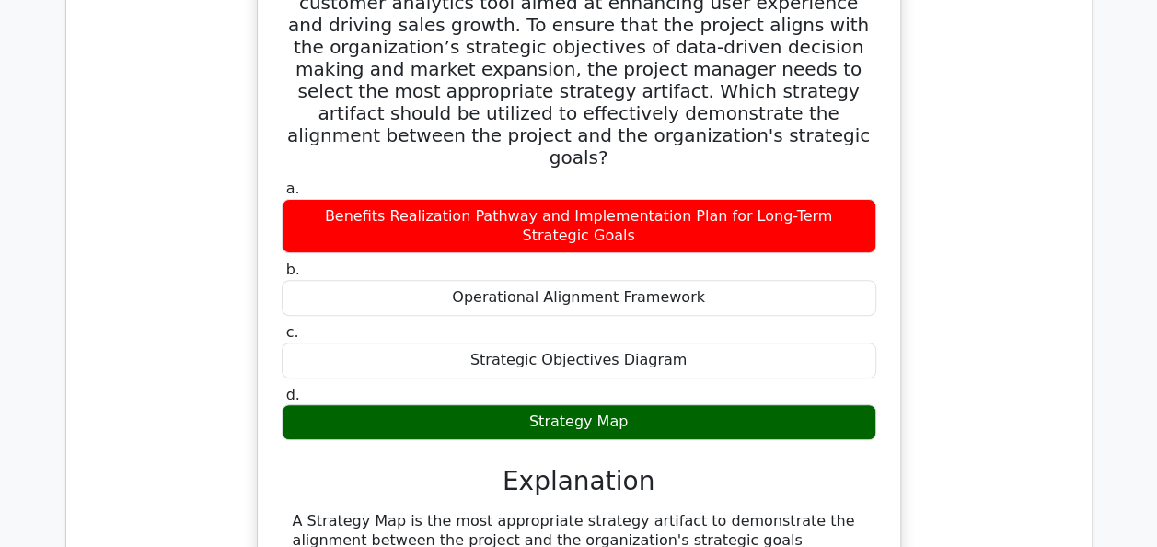
scroll to position [17557, 0]
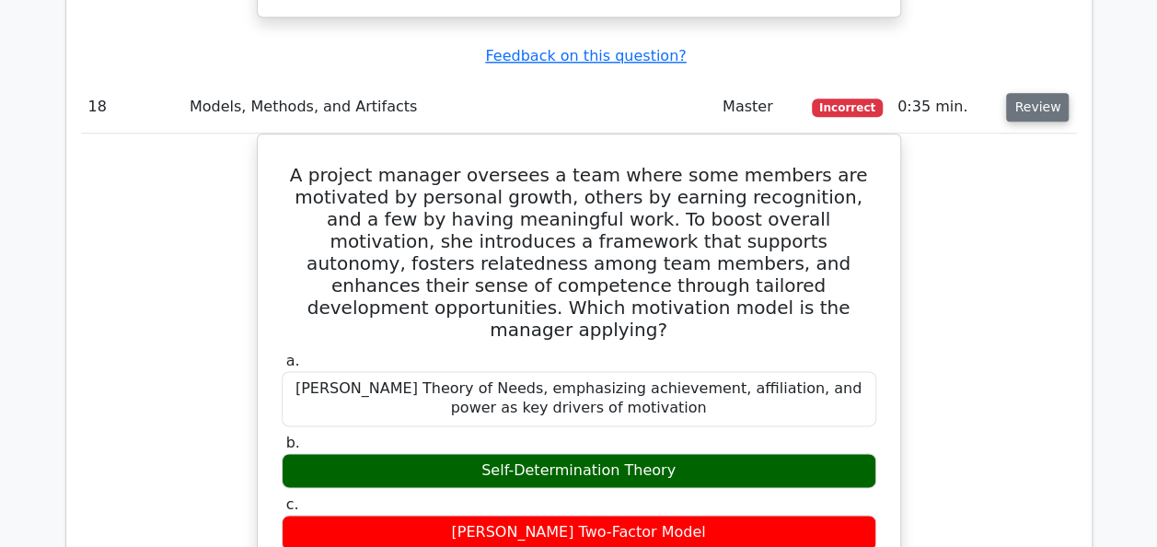
scroll to position [18331, 0]
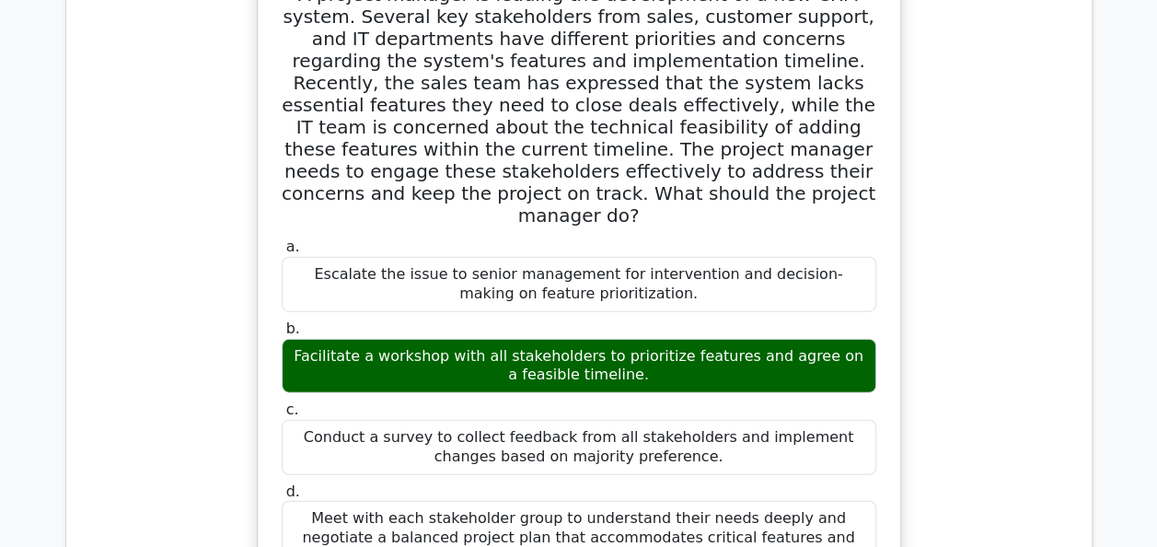
scroll to position [19509, 0]
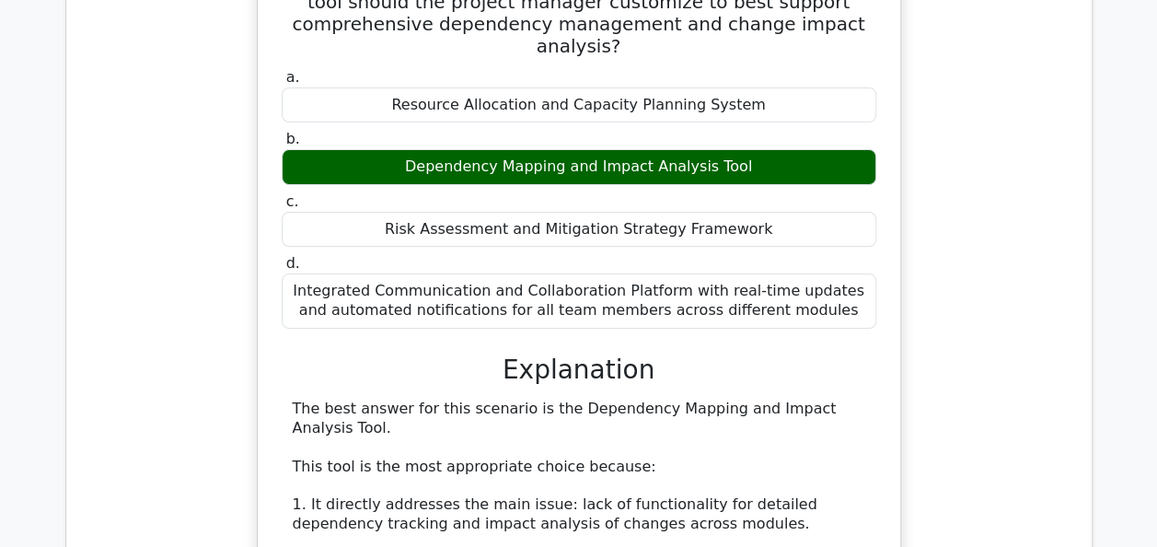
scroll to position [20761, 0]
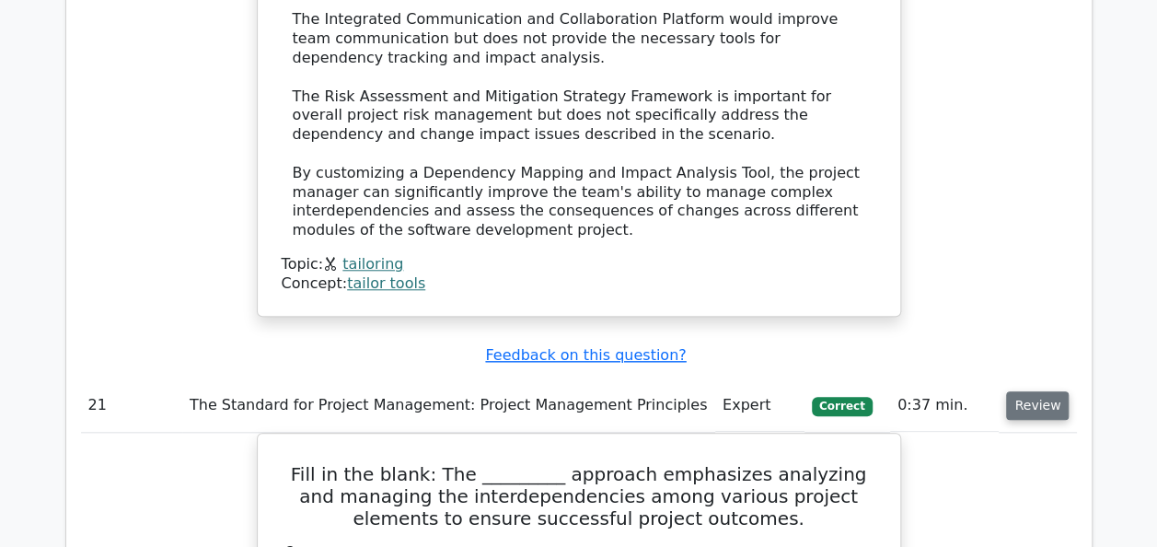
scroll to position [21645, 0]
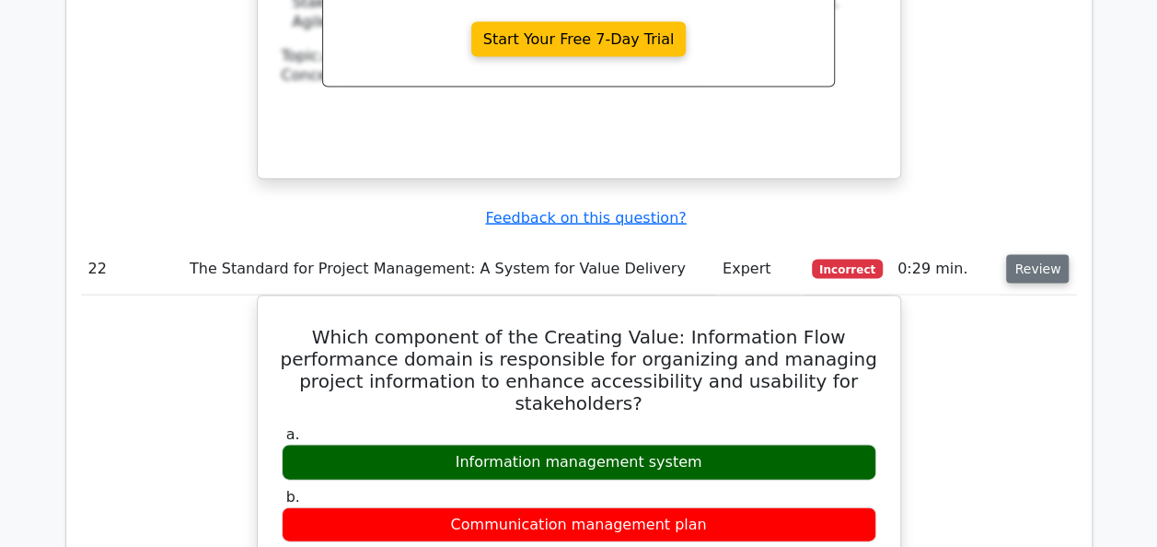
scroll to position [22566, 0]
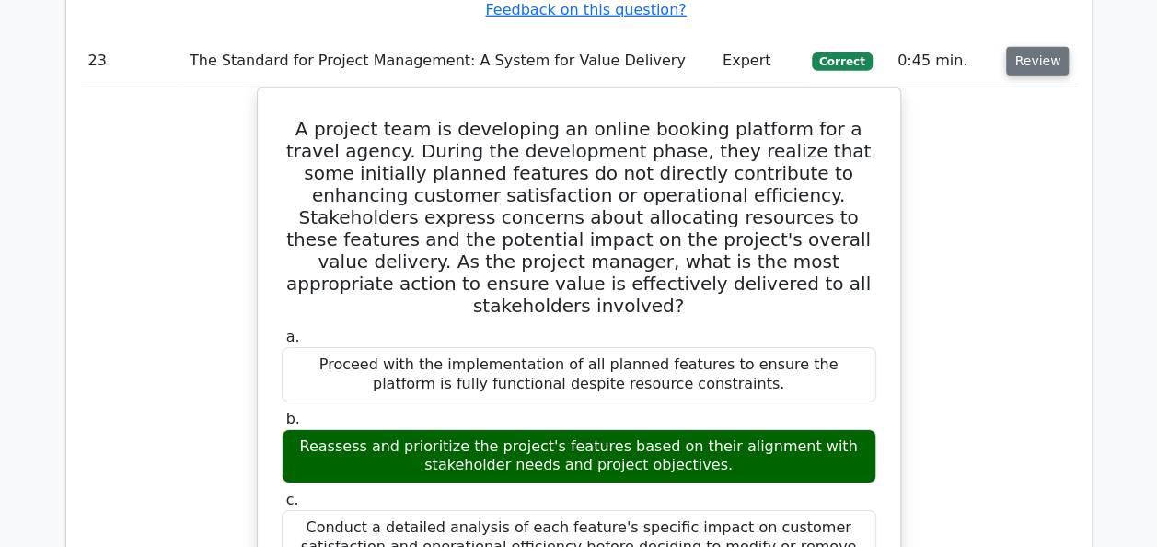
scroll to position [23524, 0]
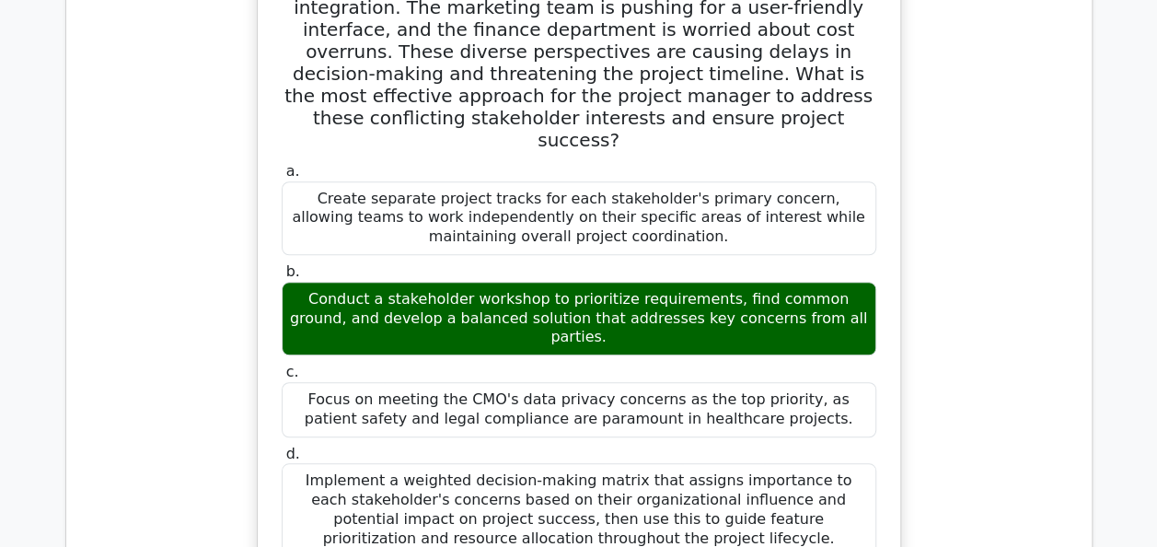
scroll to position [24850, 0]
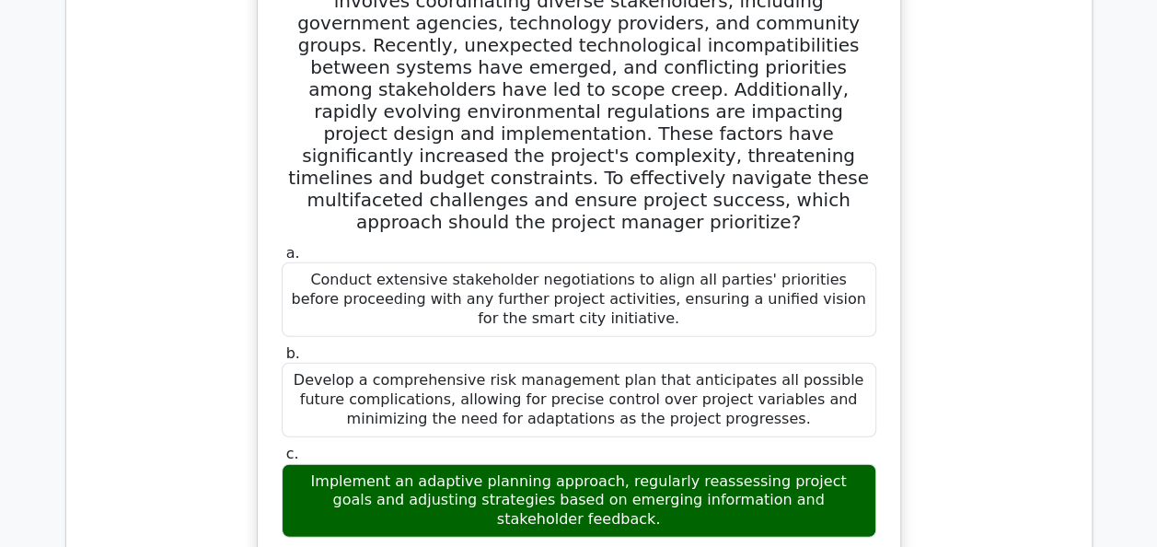
scroll to position [26544, 0]
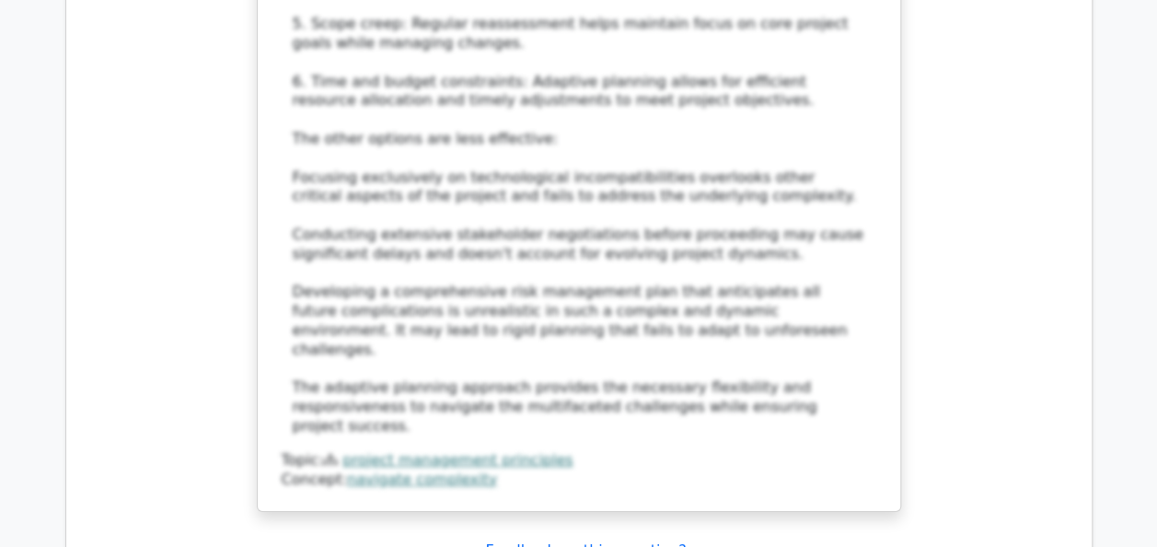
scroll to position [27575, 0]
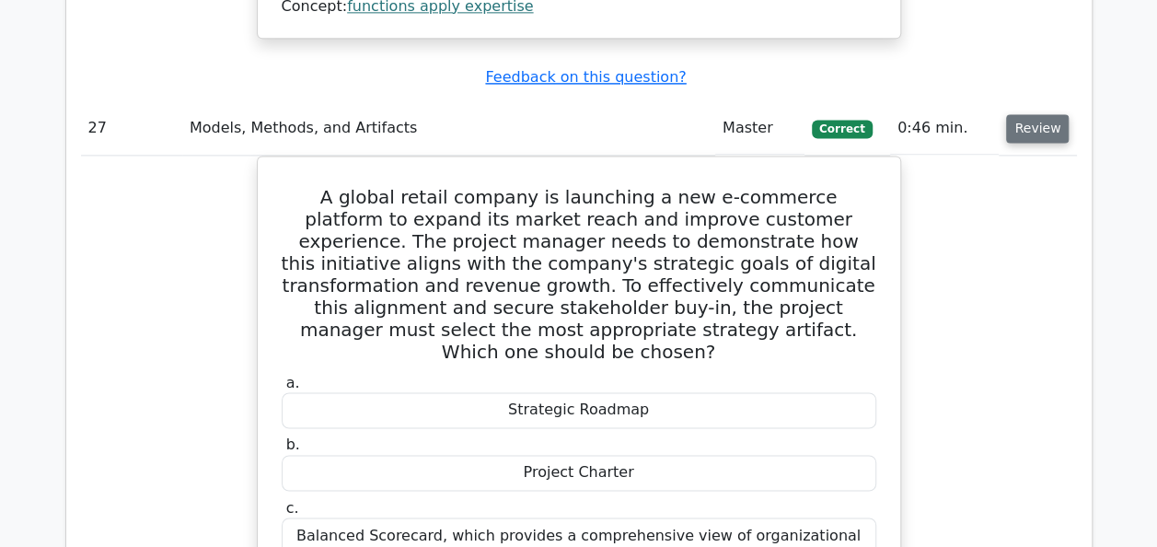
scroll to position [28975, 0]
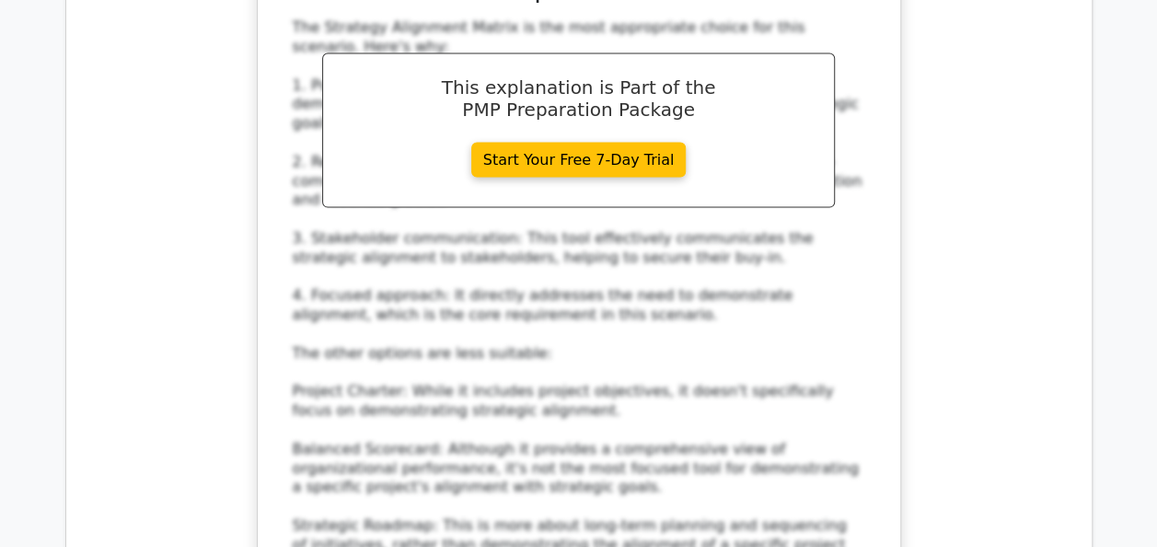
scroll to position [29748, 0]
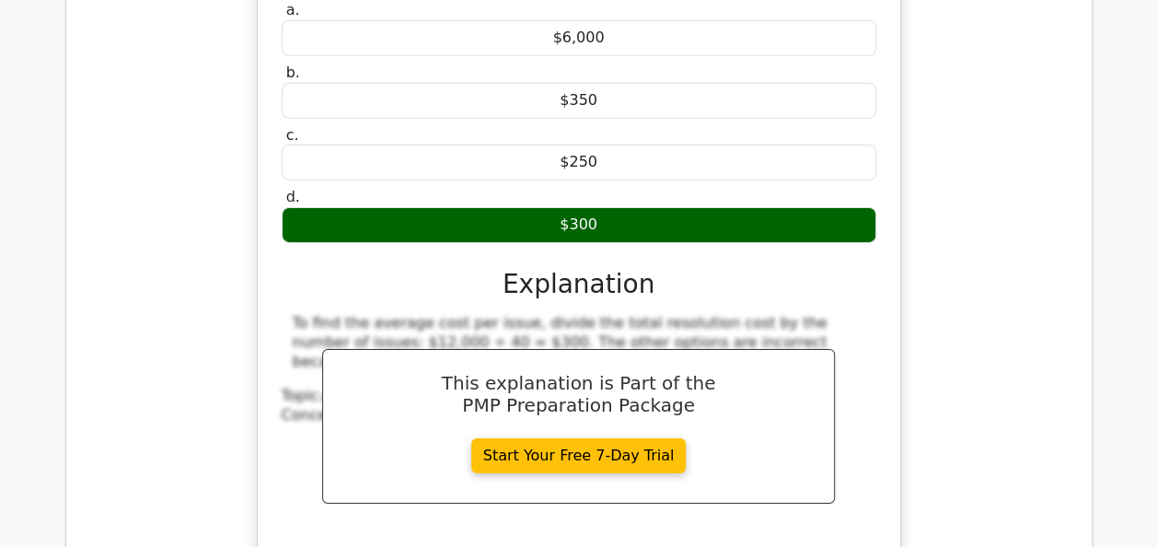
scroll to position [30669, 0]
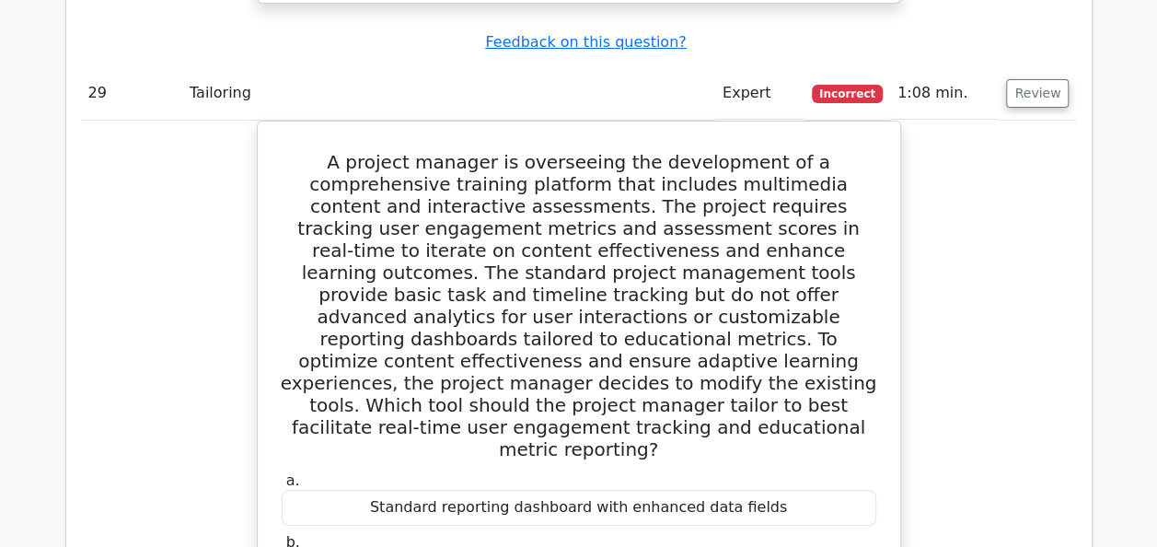
scroll to position [31295, 0]
